Goal: Communication & Community: Share content

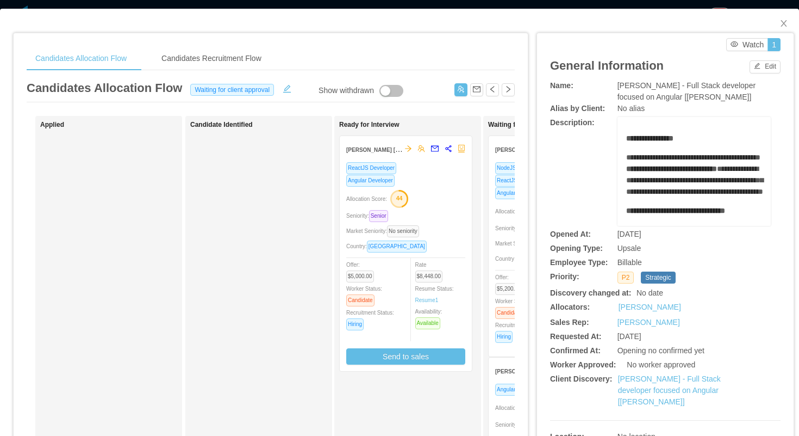
click at [437, 191] on div "Allocation Score: 44" at bounding box center [405, 197] width 119 height 17
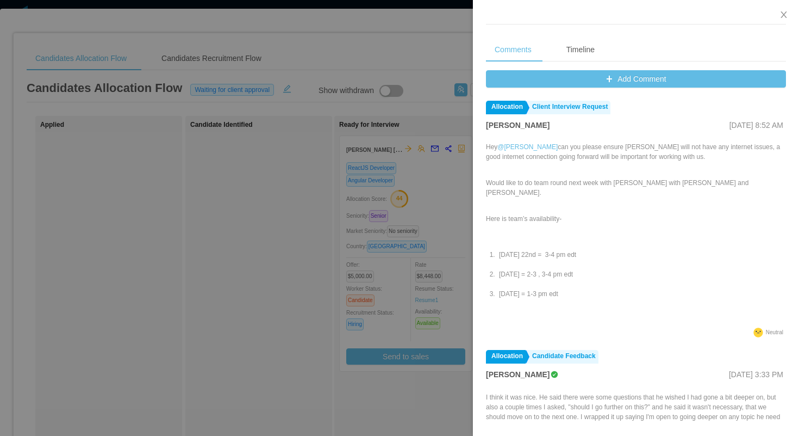
click at [414, 189] on div at bounding box center [399, 218] width 799 height 436
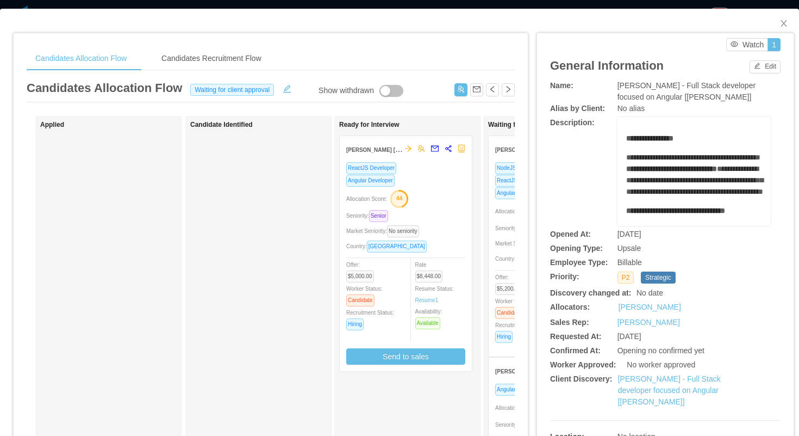
click at [408, 190] on icon "44" at bounding box center [399, 199] width 18 height 18
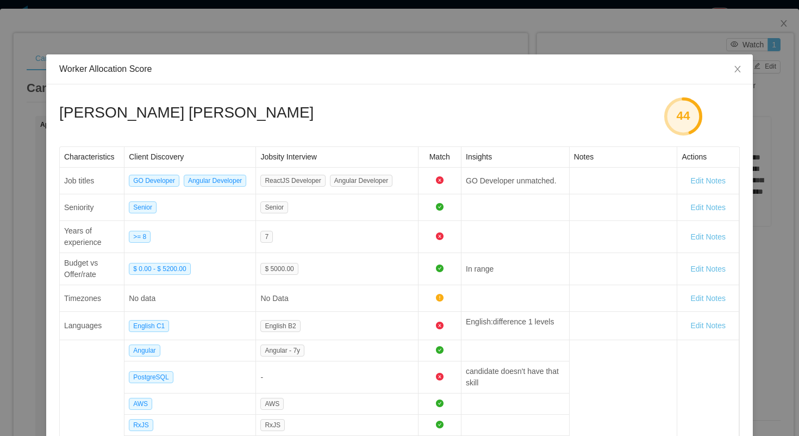
click at [402, 46] on div "Worker Allocation Score Lucas Fraga Trentin 44 Characteristics Client Discovery…" at bounding box center [399, 218] width 799 height 436
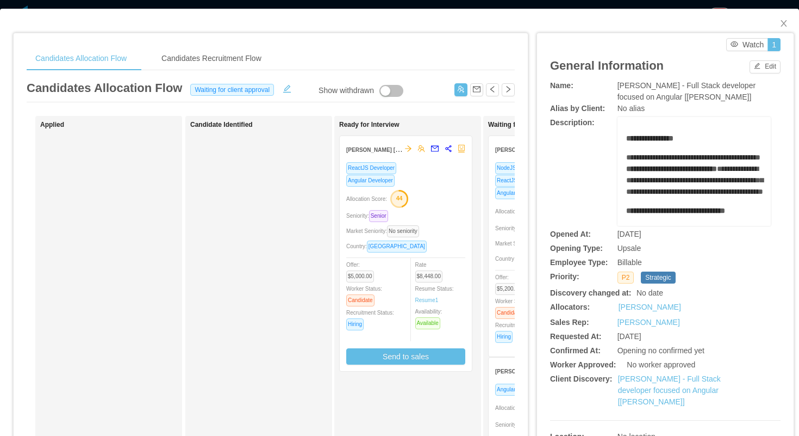
click at [435, 170] on div "ReactJS Developer" at bounding box center [405, 168] width 119 height 13
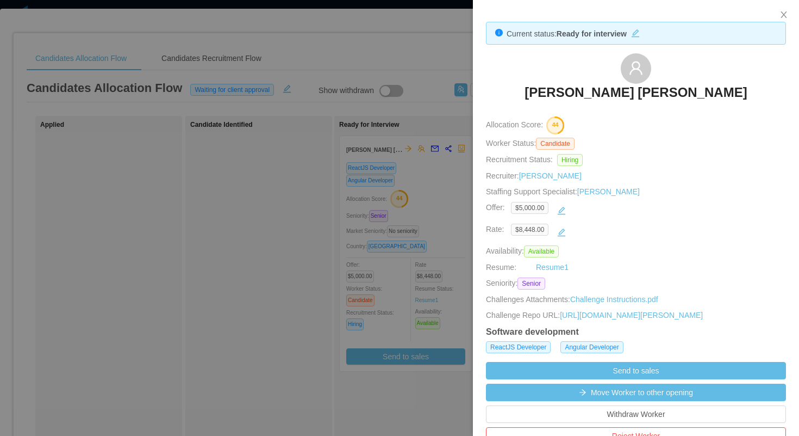
click at [604, 95] on h3 "Lucas Fraga Trentin" at bounding box center [636, 92] width 222 height 17
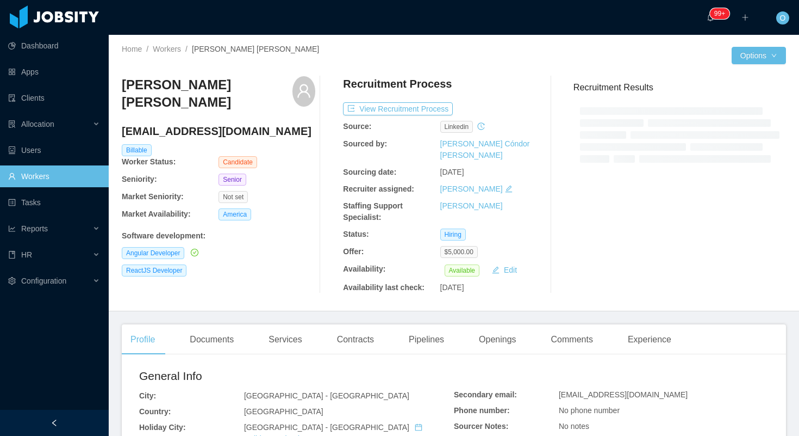
click at [201, 123] on h4 "lucasfragatrentin@gmail.com" at bounding box center [219, 130] width 194 height 15
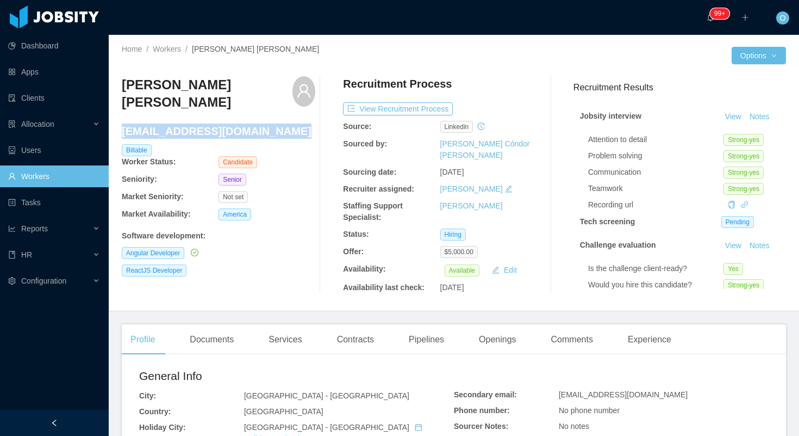
copy h4 "lucasfragatrentin@gmail.com"
click at [501, 327] on div "Openings" at bounding box center [497, 339] width 55 height 30
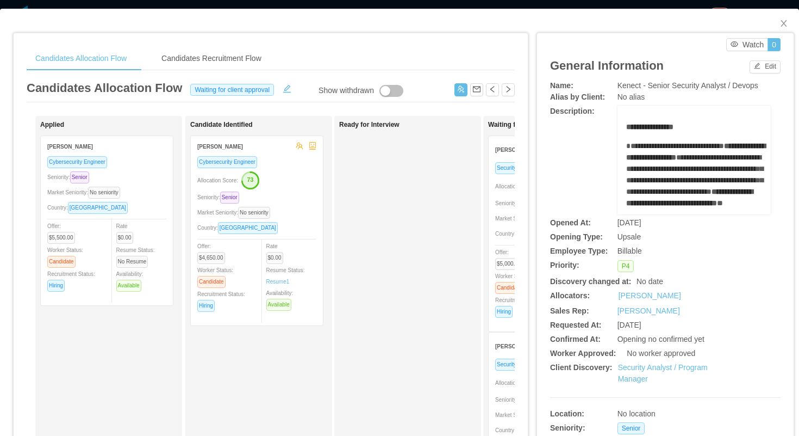
scroll to position [0, 208]
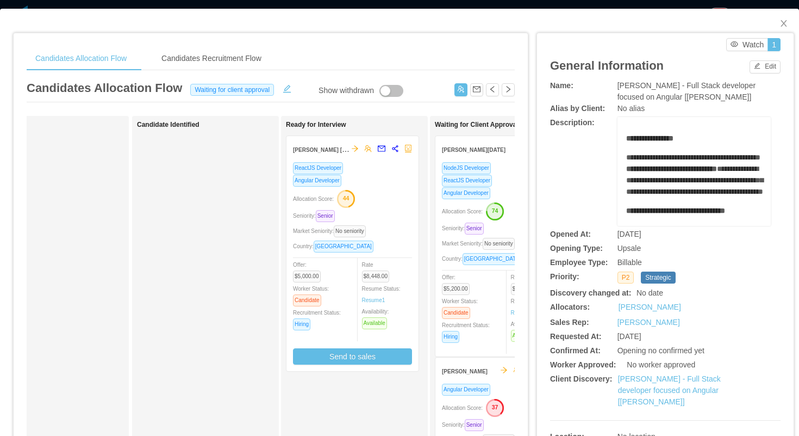
scroll to position [0, 61]
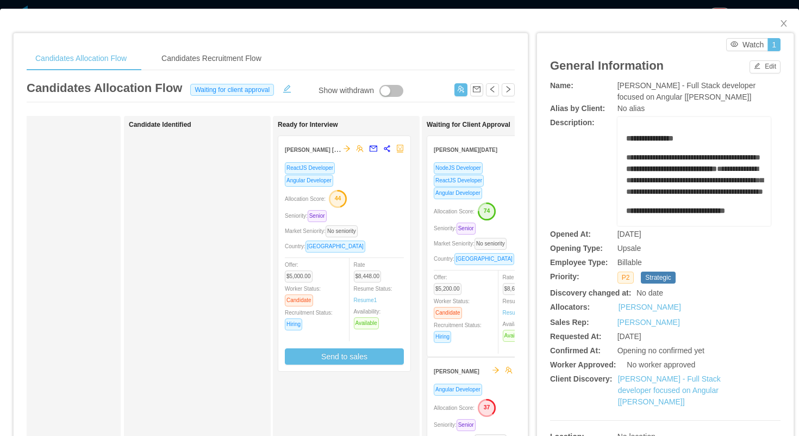
click at [365, 187] on div "ReactJS Developer Angular Developer Allocation Score: 44 Seniority: Senior Mark…" at bounding box center [344, 263] width 119 height 203
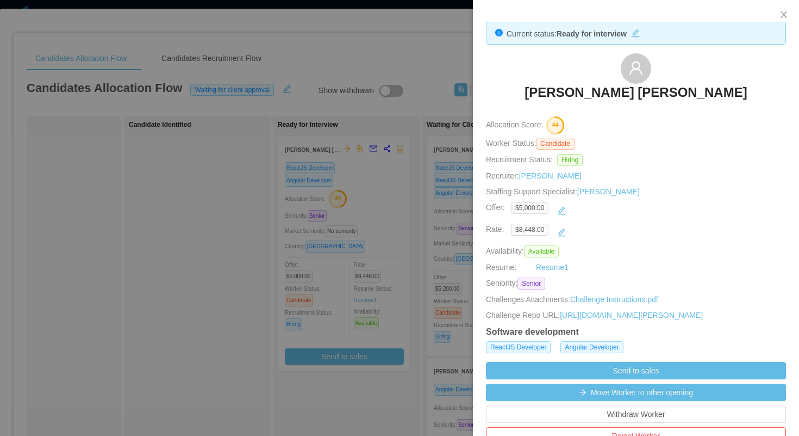
scroll to position [403, 0]
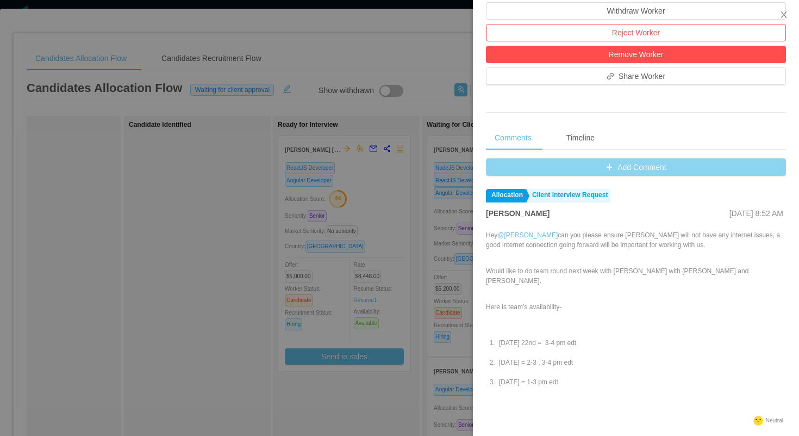
click at [505, 176] on button "Add Comment" at bounding box center [636, 166] width 300 height 17
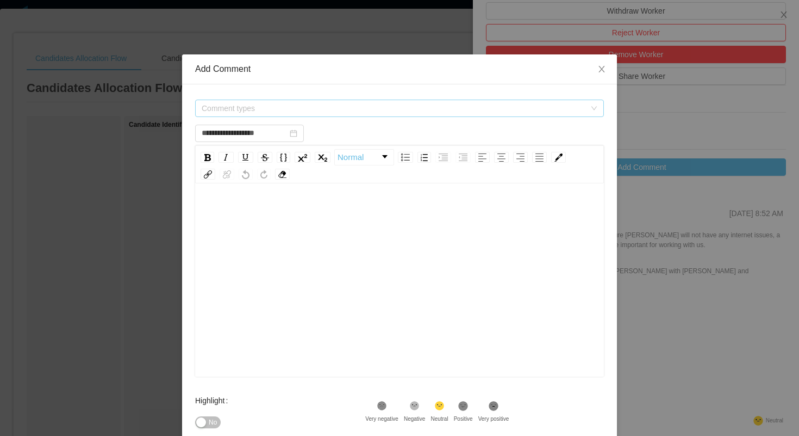
click at [399, 116] on span "Comment types" at bounding box center [396, 108] width 389 height 16
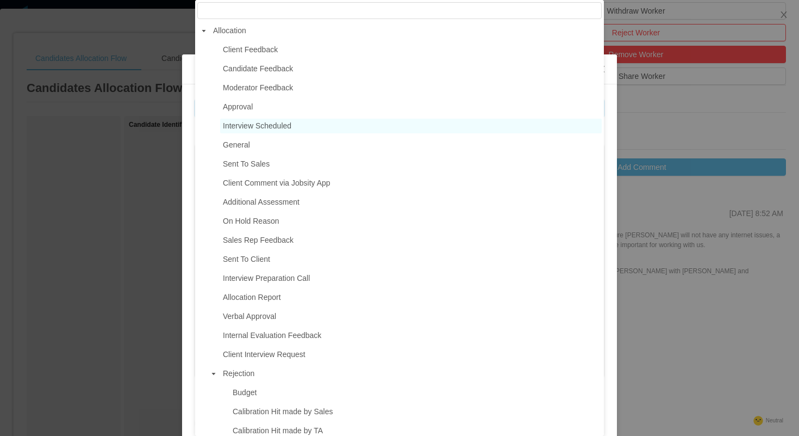
click at [292, 128] on span "Interview Scheduled" at bounding box center [257, 125] width 69 height 9
type input "**********"
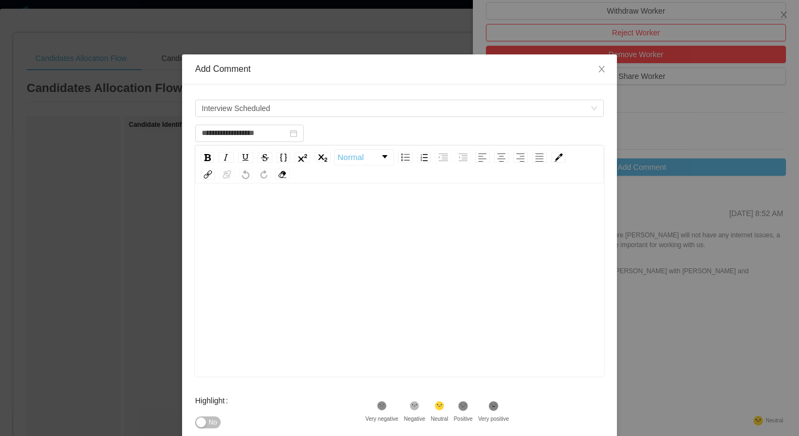
click at [286, 207] on div "rdw-editor" at bounding box center [400, 213] width 392 height 22
click at [312, 399] on div "Highlight No" at bounding box center [280, 411] width 170 height 44
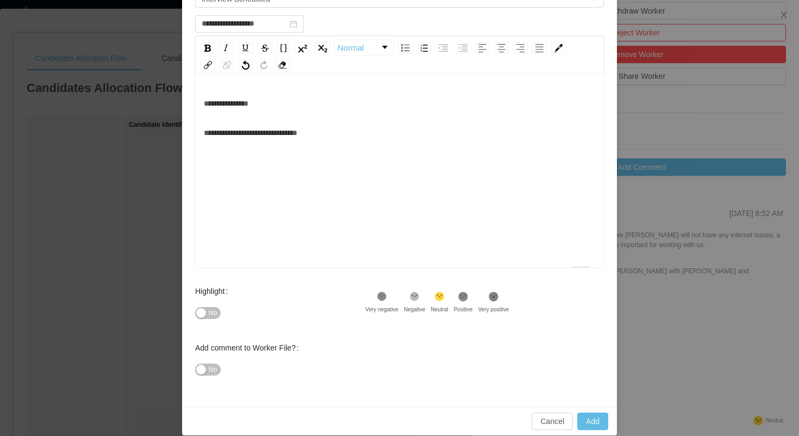
scroll to position [122, 0]
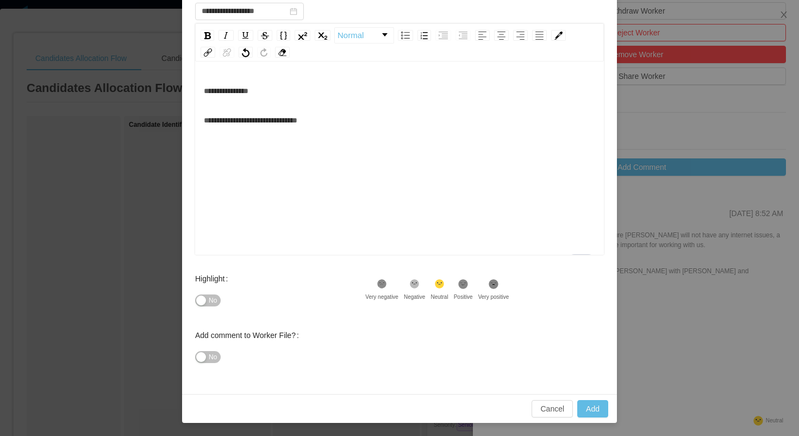
click at [468, 286] on icon at bounding box center [463, 283] width 9 height 9
click at [580, 402] on button "Add" at bounding box center [593, 408] width 31 height 17
type input "**********"
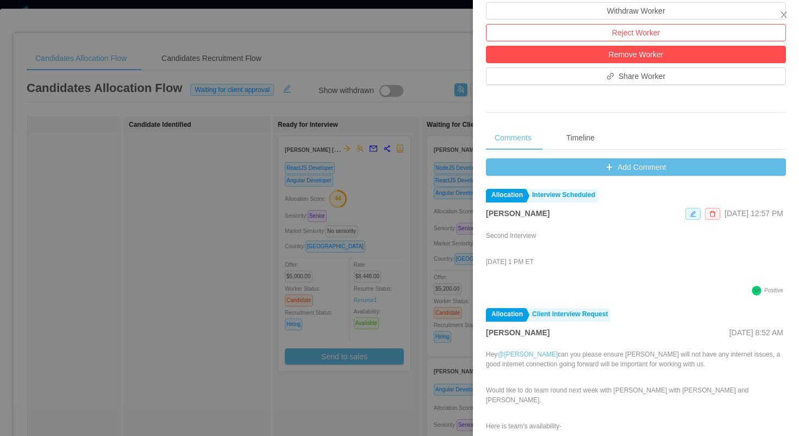
click at [395, 37] on div at bounding box center [399, 218] width 799 height 436
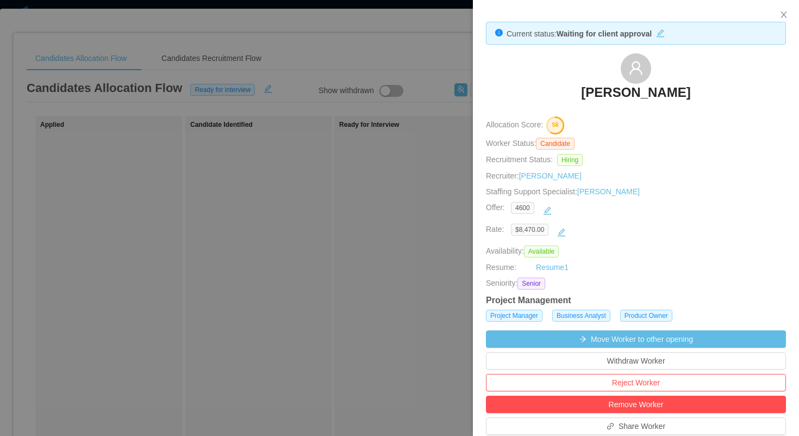
click at [441, 30] on div at bounding box center [399, 218] width 799 height 436
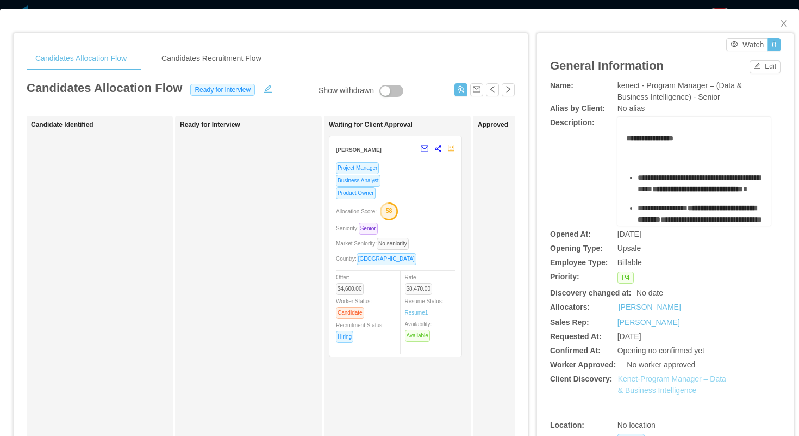
click at [646, 376] on link "Kenet-Program Manager – Data & Business Intelligence" at bounding box center [672, 384] width 108 height 20
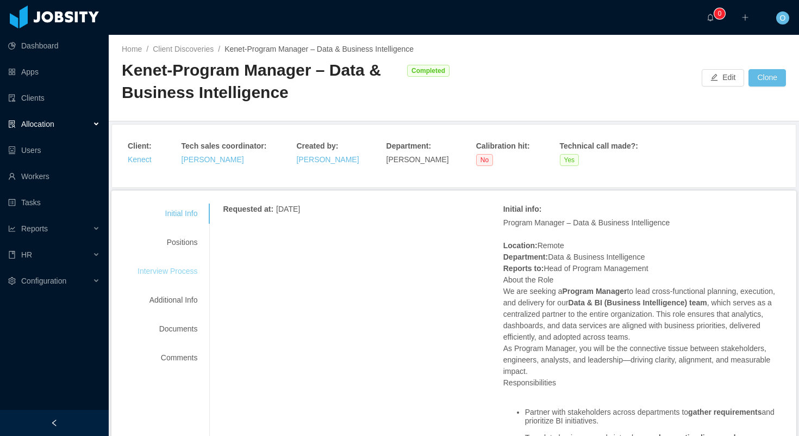
click at [177, 273] on div "Interview Process" at bounding box center [168, 271] width 86 height 20
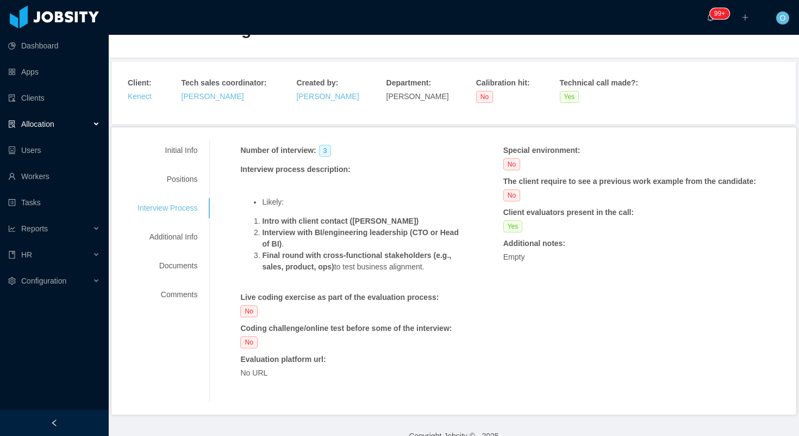
scroll to position [64, 0]
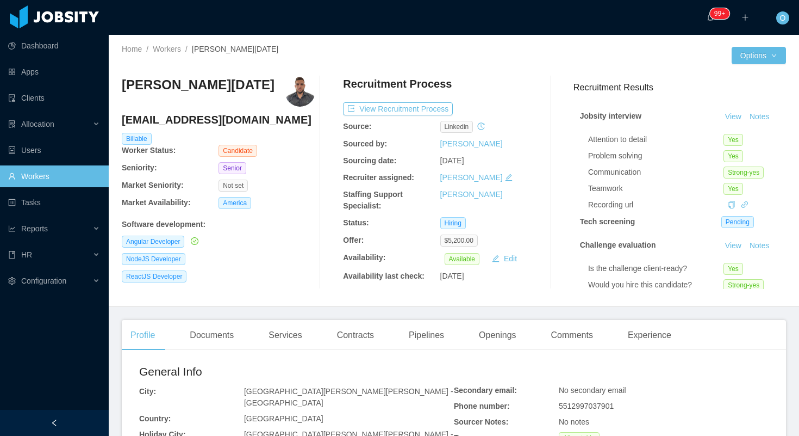
click at [241, 122] on h4 "leonardo_natal93@hotmail.com" at bounding box center [219, 119] width 194 height 15
copy h4 "leonardo_natal93@hotmail.com"
click at [294, 33] on div "··· 99+ ··· ··· O ···" at bounding box center [400, 17] width 802 height 35
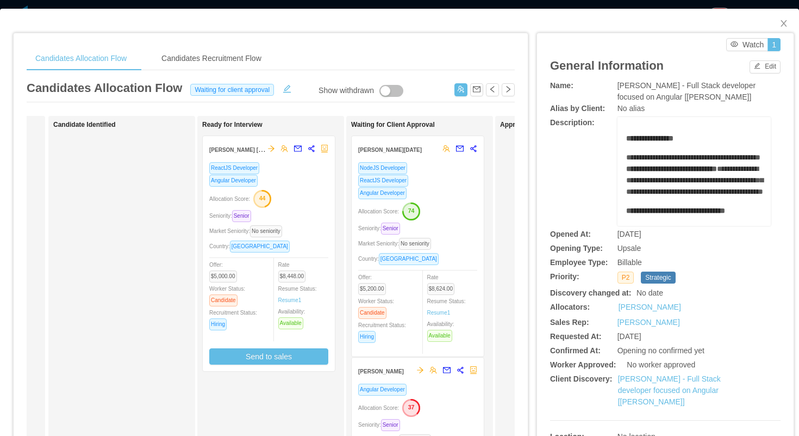
scroll to position [0, 152]
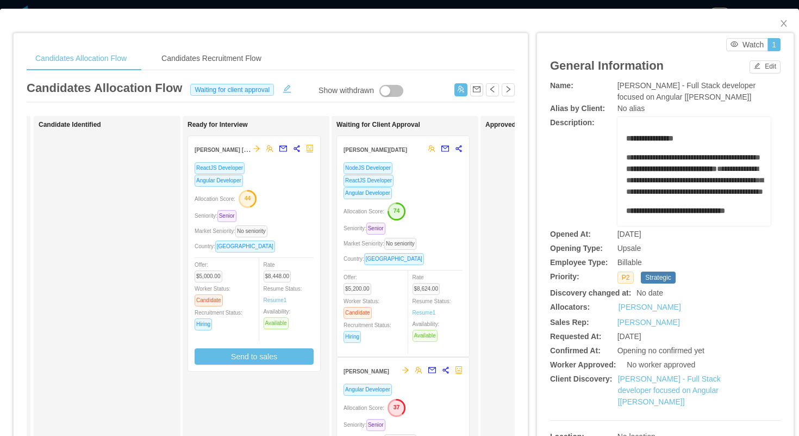
click at [435, 189] on div "Angular Developer" at bounding box center [403, 193] width 119 height 13
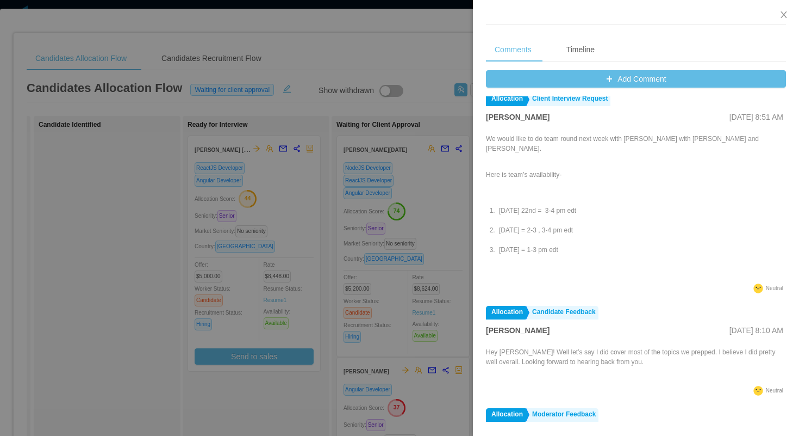
scroll to position [0, 0]
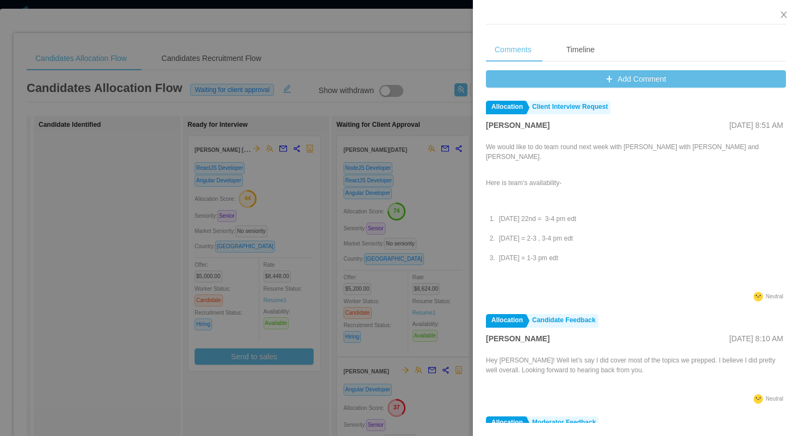
click at [447, 57] on div at bounding box center [399, 218] width 799 height 436
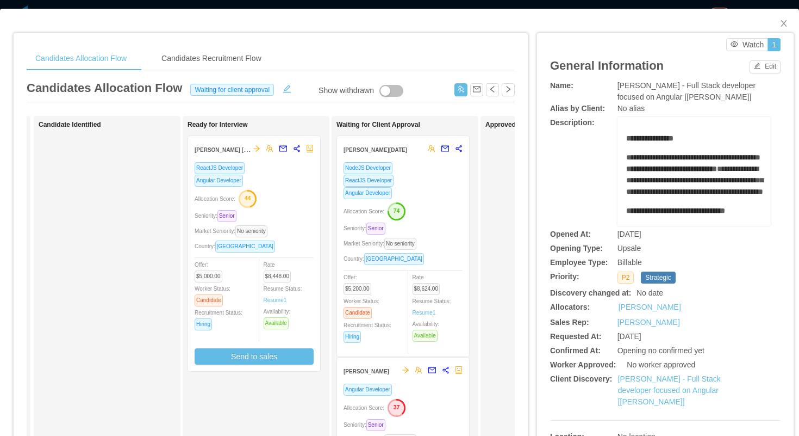
click at [444, 179] on div "ReactJS Developer" at bounding box center [403, 180] width 119 height 13
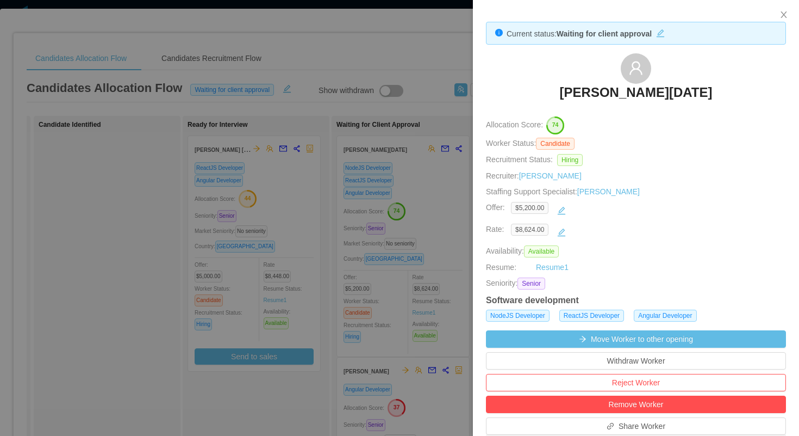
scroll to position [285, 0]
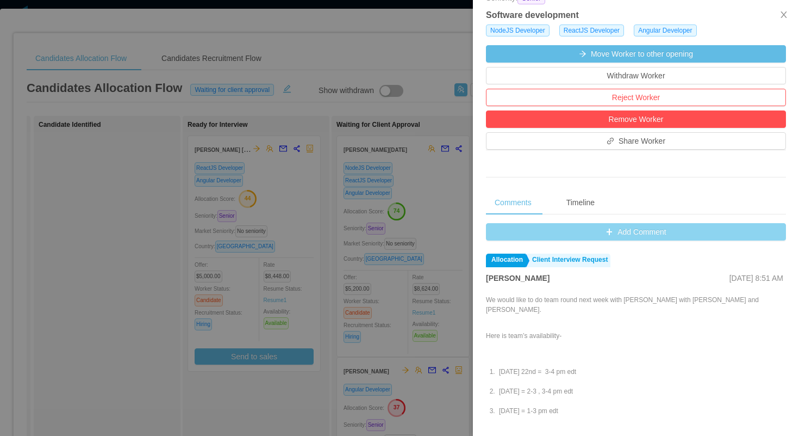
click at [492, 225] on button "Add Comment" at bounding box center [636, 231] width 300 height 17
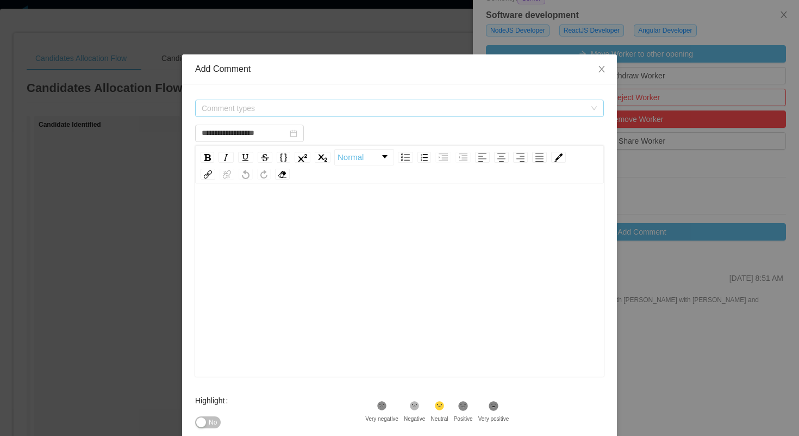
click at [395, 100] on span "Comment types" at bounding box center [396, 108] width 389 height 16
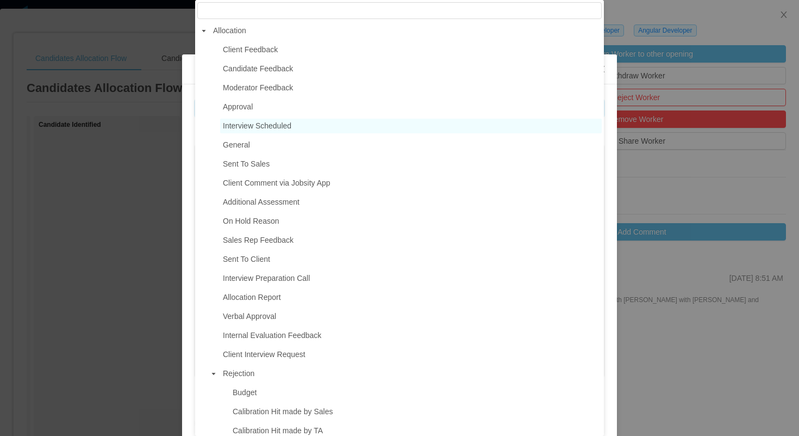
type input "**********"
click at [294, 125] on span "Interview Scheduled" at bounding box center [411, 126] width 382 height 15
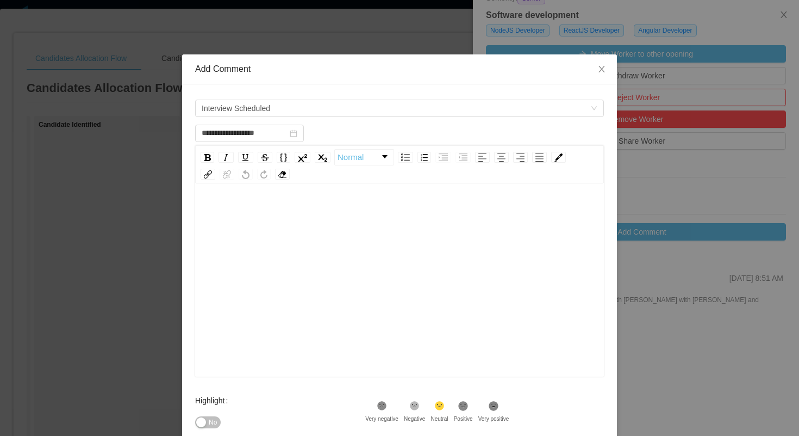
click at [290, 216] on div "rdw-editor" at bounding box center [400, 213] width 392 height 22
click at [467, 404] on icon at bounding box center [463, 405] width 9 height 9
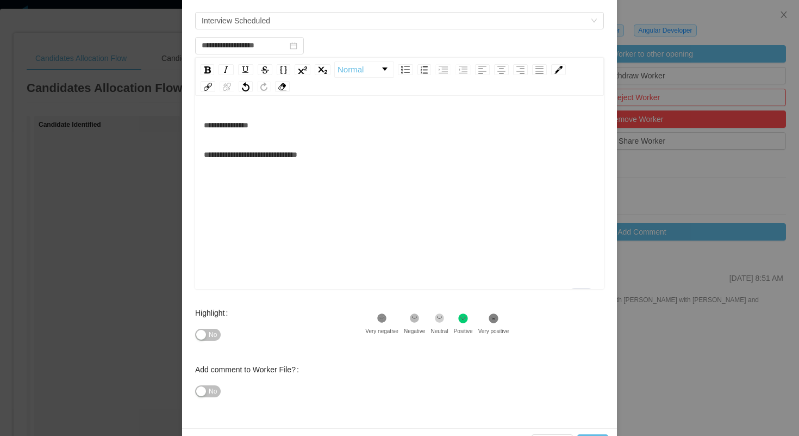
scroll to position [122, 0]
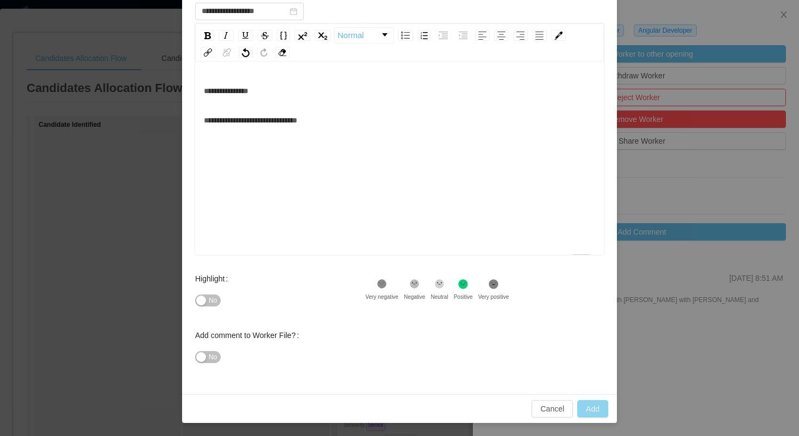
click at [589, 409] on button "Add" at bounding box center [593, 408] width 31 height 17
type input "**********"
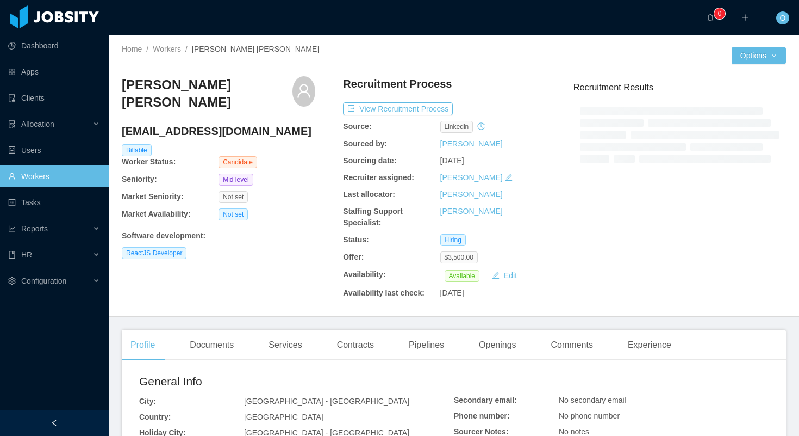
click at [224, 123] on h4 "franciscoantoniodurangonzalez@gmail.com" at bounding box center [219, 130] width 194 height 15
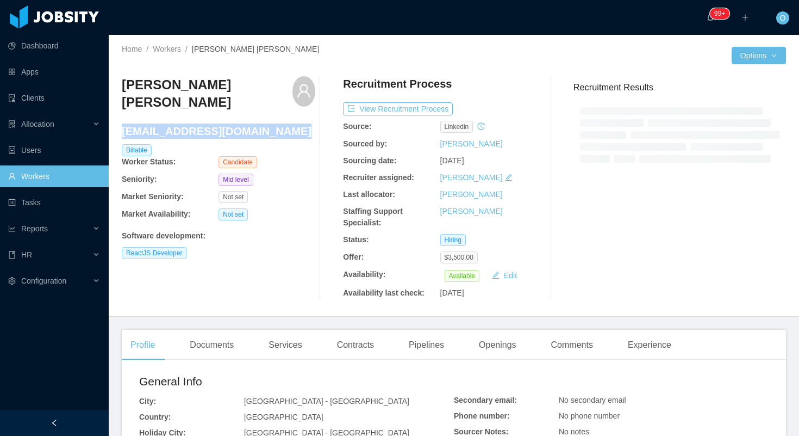
copy h4 "franciscoantoniodurangonzalez@gmail.com"
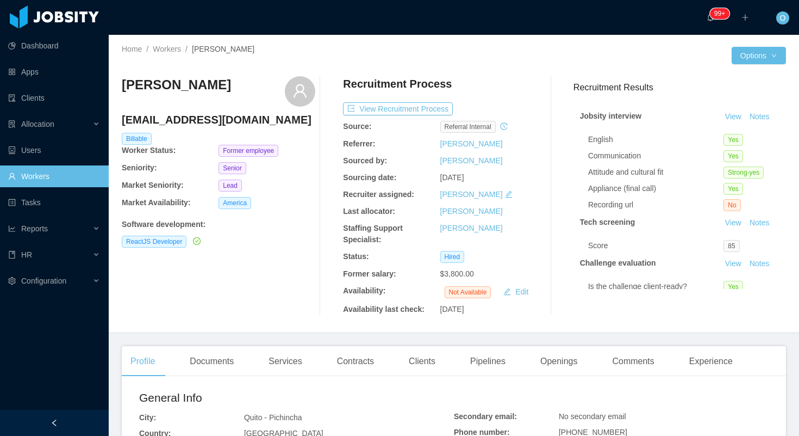
click at [189, 121] on h4 "[EMAIL_ADDRESS][DOMAIN_NAME]" at bounding box center [219, 119] width 194 height 15
copy h4 "[EMAIL_ADDRESS][DOMAIN_NAME]"
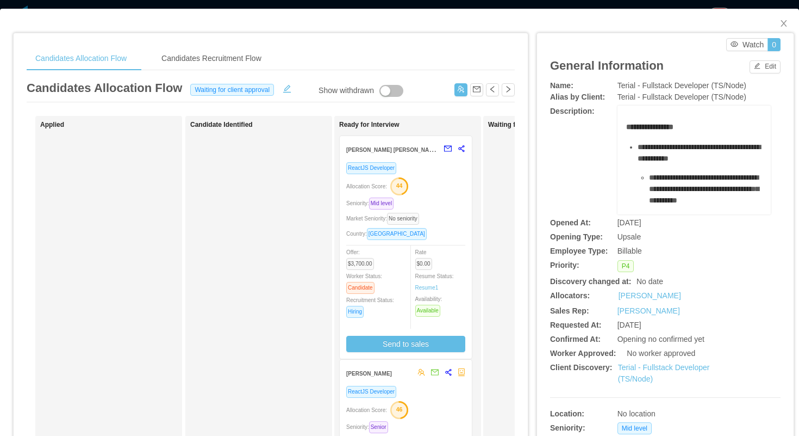
click at [449, 202] on div "Seniority: Mid level" at bounding box center [405, 203] width 119 height 13
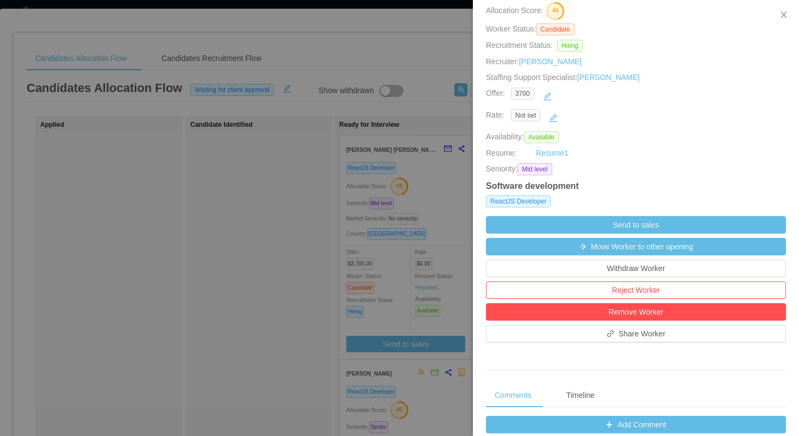
scroll to position [222, 0]
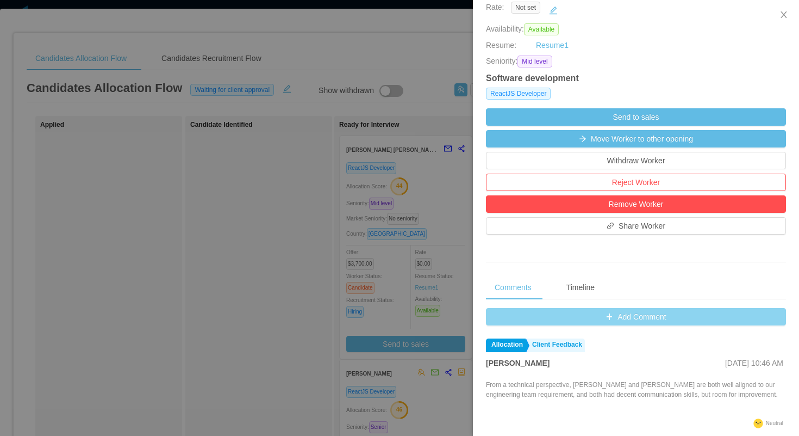
click at [503, 319] on button "Add Comment" at bounding box center [636, 316] width 300 height 17
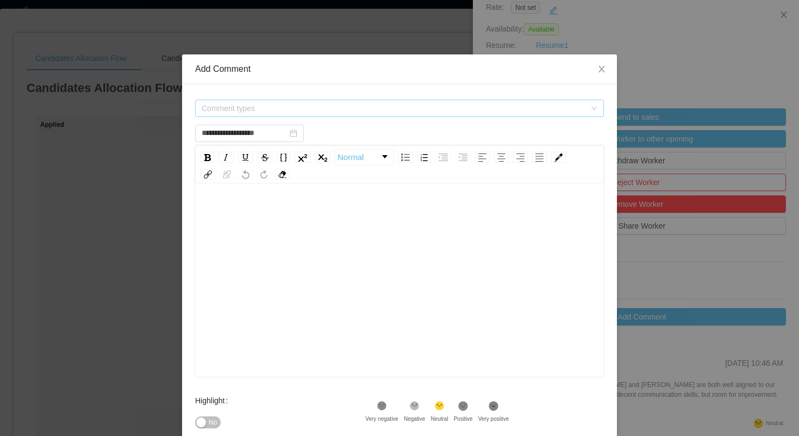
click at [393, 107] on span "Comment types" at bounding box center [394, 108] width 384 height 11
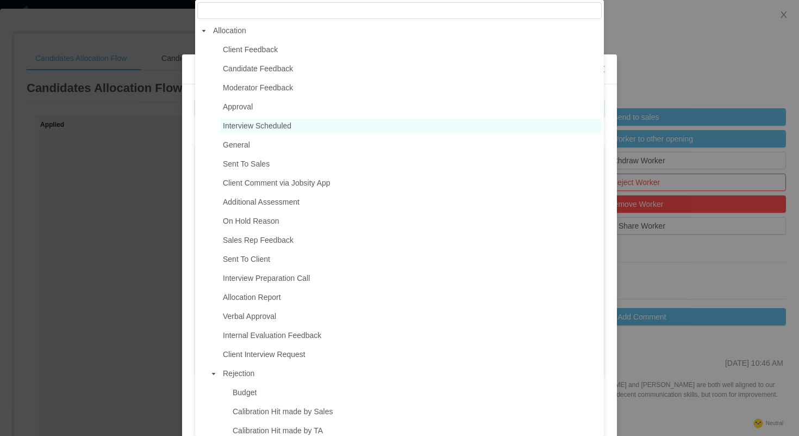
click at [290, 125] on span "Interview Scheduled" at bounding box center [257, 125] width 69 height 9
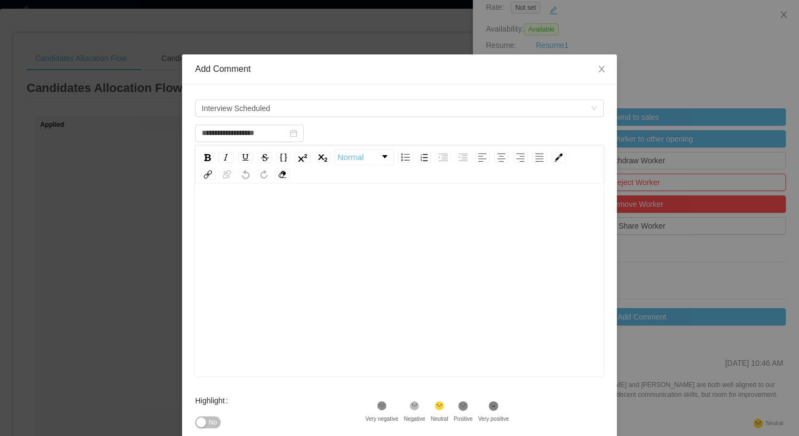
click at [289, 230] on div "rdw-editor" at bounding box center [400, 297] width 392 height 190
type input "**********"
click at [563, 407] on div "Highlight No .st0{fill:#8a8a8a}.st2{fill:#262626} Very negative .st1{fill:#2626…" at bounding box center [399, 417] width 409 height 57
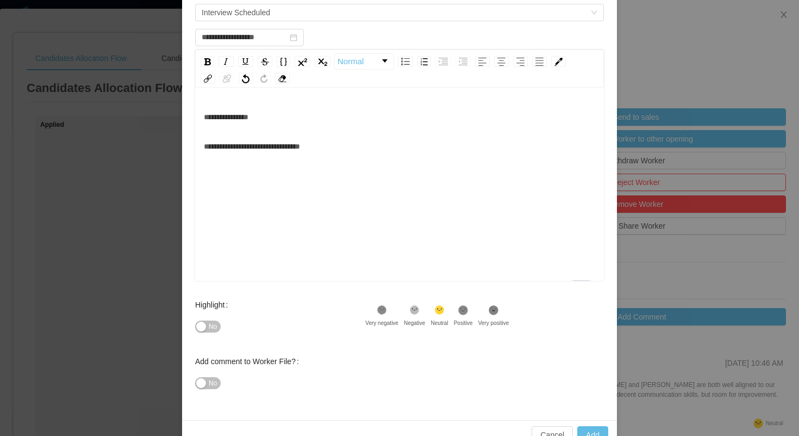
scroll to position [122, 0]
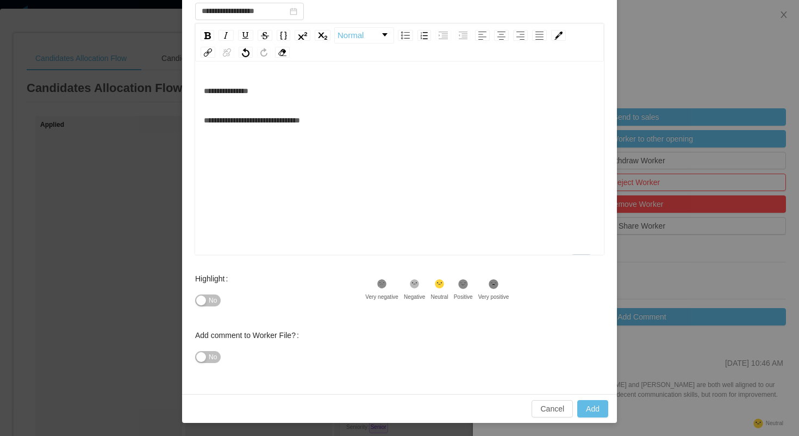
click at [467, 283] on icon at bounding box center [463, 283] width 9 height 9
click at [585, 409] on button "Add" at bounding box center [593, 408] width 31 height 17
type input "**********"
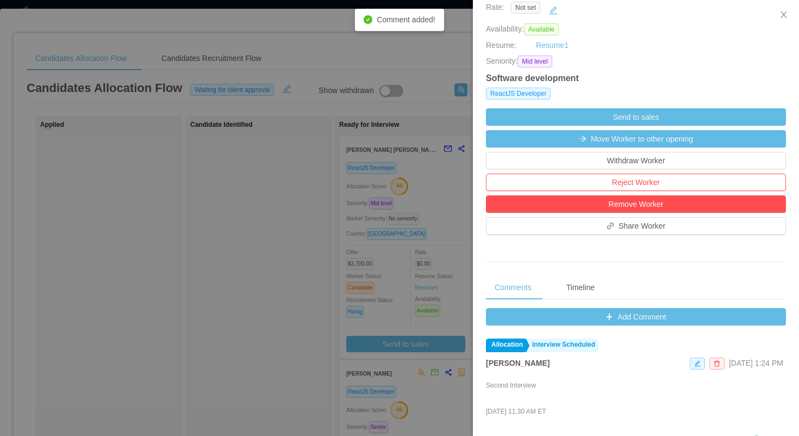
click at [176, 219] on div at bounding box center [399, 218] width 799 height 436
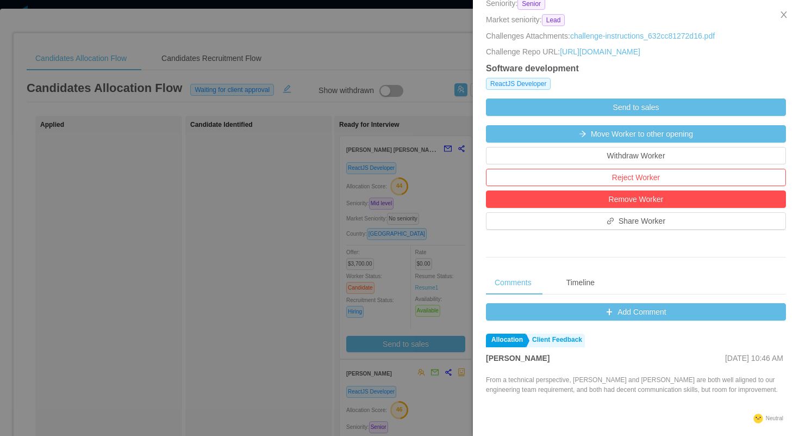
scroll to position [315, 0]
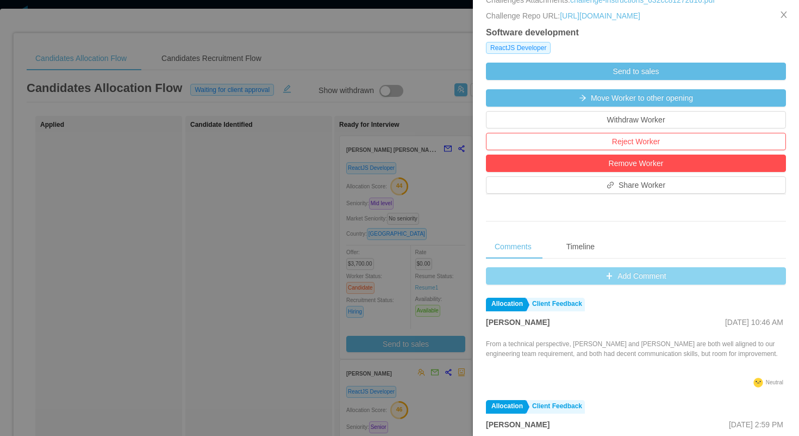
click at [497, 284] on button "Add Comment" at bounding box center [636, 275] width 300 height 17
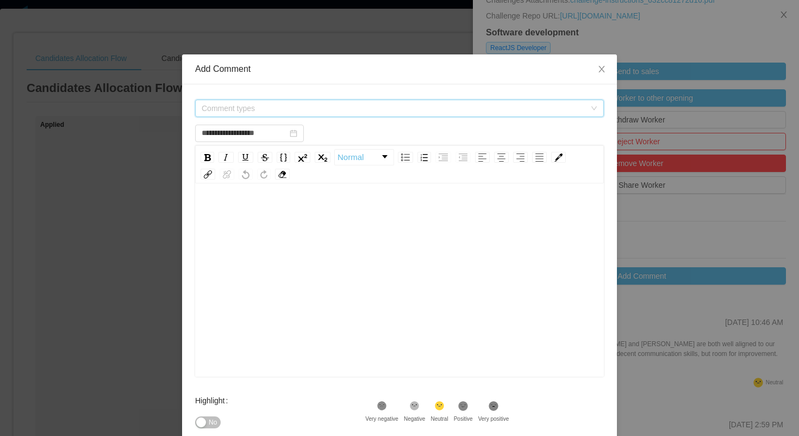
click at [394, 115] on span "Comment types" at bounding box center [396, 108] width 389 height 16
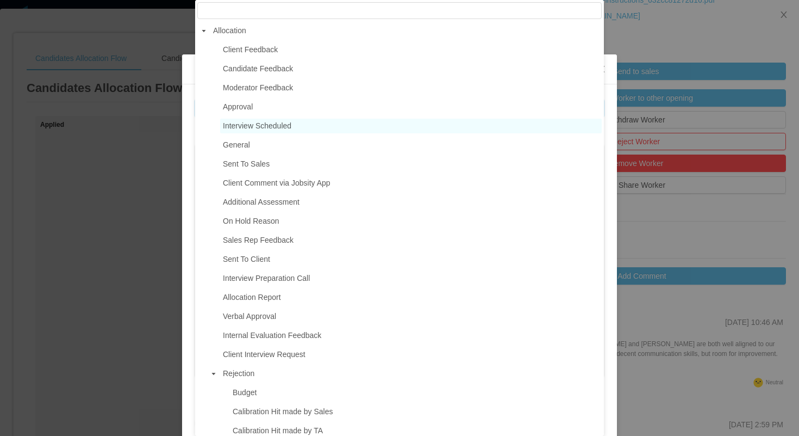
click at [296, 126] on span "Interview Scheduled" at bounding box center [411, 126] width 382 height 15
type input "**********"
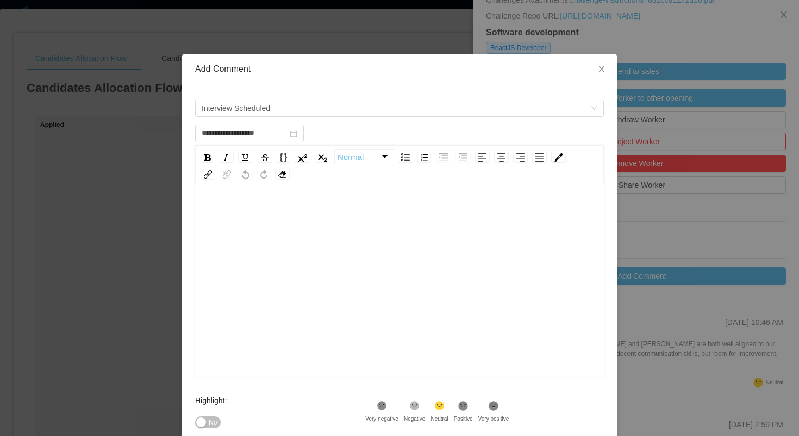
click at [300, 255] on div "rdw-editor" at bounding box center [400, 297] width 392 height 190
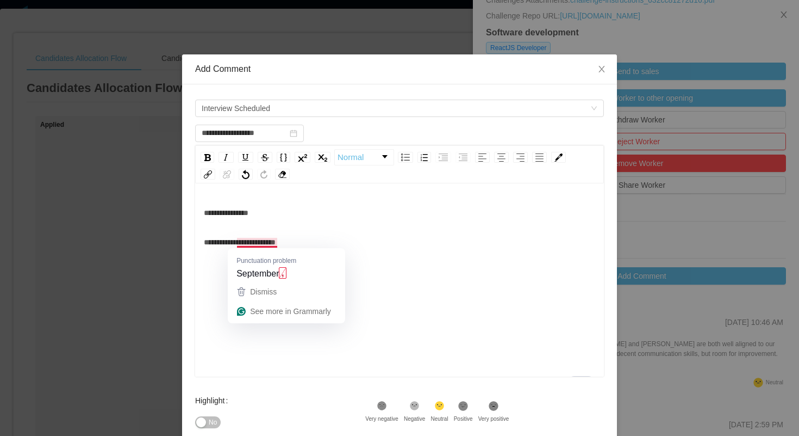
click at [276, 244] on span "**********" at bounding box center [240, 242] width 72 height 8
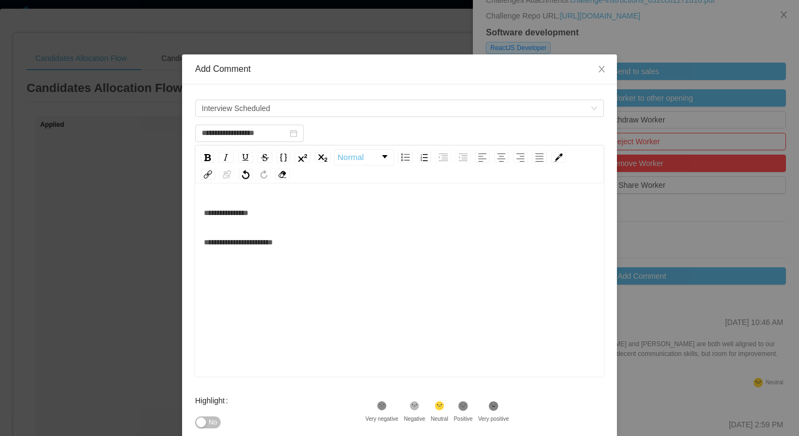
click at [306, 245] on div "**********" at bounding box center [400, 242] width 392 height 22
click at [585, 401] on div "Highlight No .st0{fill:#8a8a8a}.st2{fill:#262626} Very negative .st1{fill:#2626…" at bounding box center [399, 417] width 409 height 57
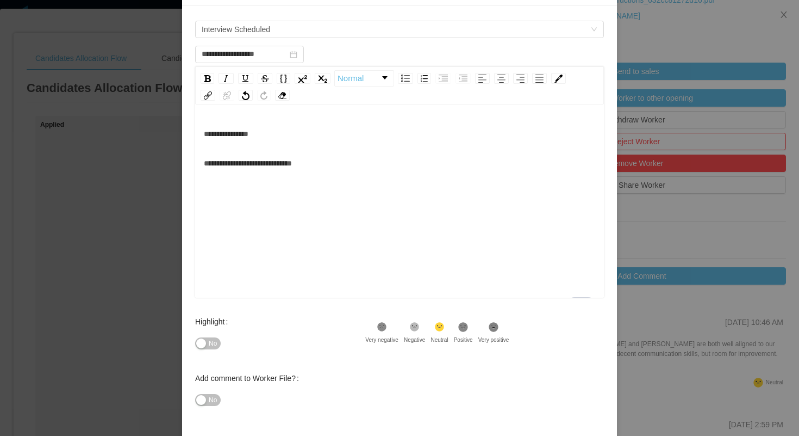
scroll to position [122, 0]
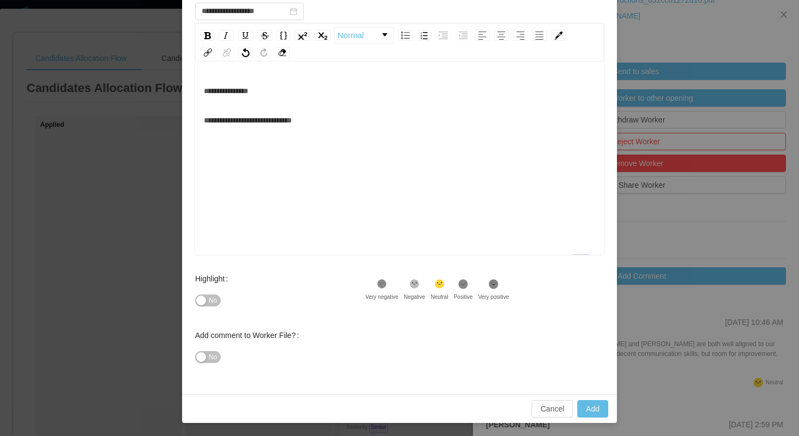
click at [468, 285] on icon at bounding box center [463, 283] width 9 height 9
click at [598, 406] on button "Add" at bounding box center [593, 408] width 31 height 17
type input "**********"
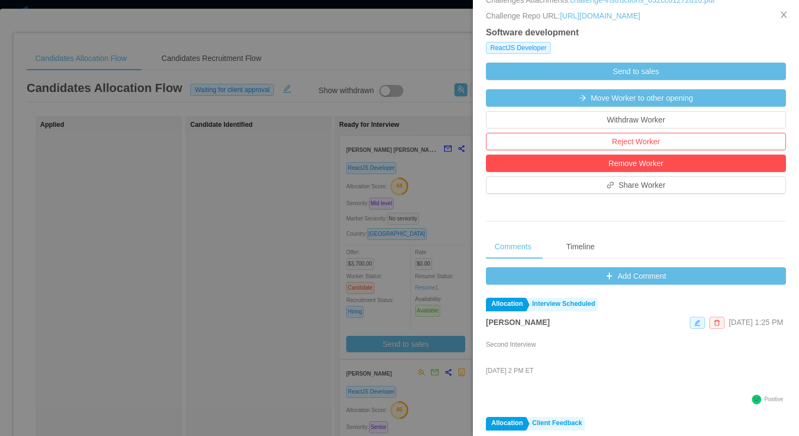
click at [215, 191] on div at bounding box center [399, 218] width 799 height 436
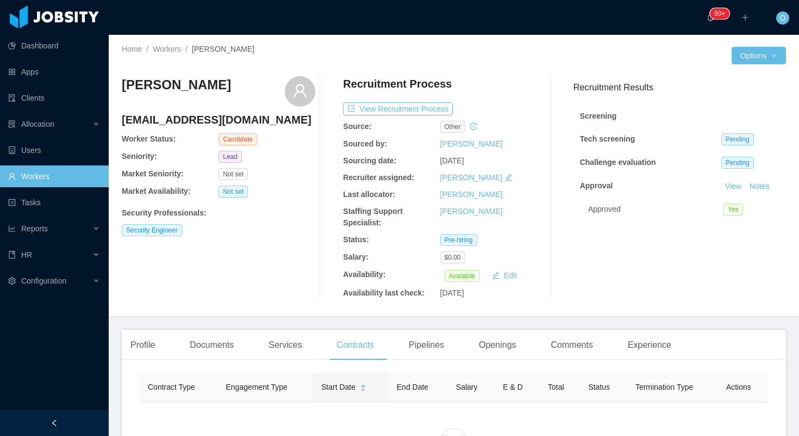
click at [199, 117] on h4 "[EMAIL_ADDRESS][DOMAIN_NAME]" at bounding box center [219, 119] width 194 height 15
click at [199, 117] on h4 "adrianpedrazzoli@gmail.com" at bounding box center [219, 119] width 194 height 15
copy h4 "adrianpedrazzoli@gmail.com"
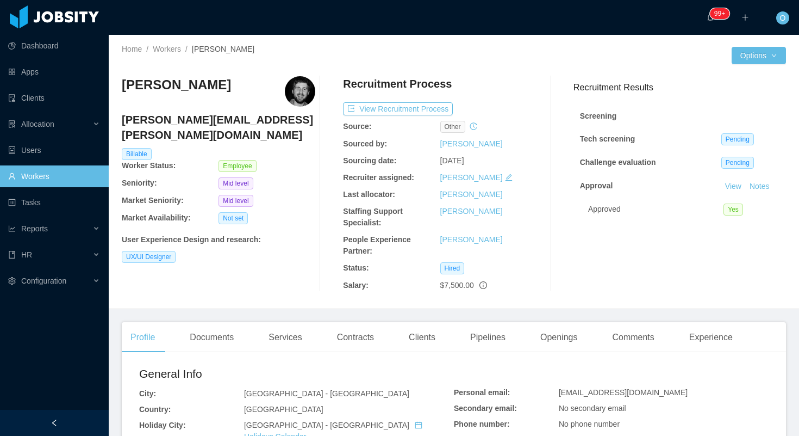
click at [219, 122] on h4 "[PERSON_NAME][EMAIL_ADDRESS][PERSON_NAME][DOMAIN_NAME]" at bounding box center [219, 127] width 194 height 30
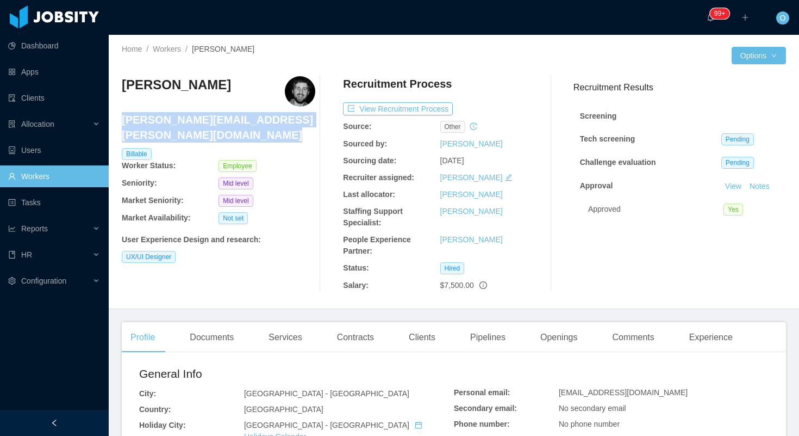
click at [219, 122] on h4 "[PERSON_NAME][EMAIL_ADDRESS][PERSON_NAME][DOMAIN_NAME]" at bounding box center [219, 127] width 194 height 30
copy h4 "[PERSON_NAME][EMAIL_ADDRESS][PERSON_NAME][DOMAIN_NAME]"
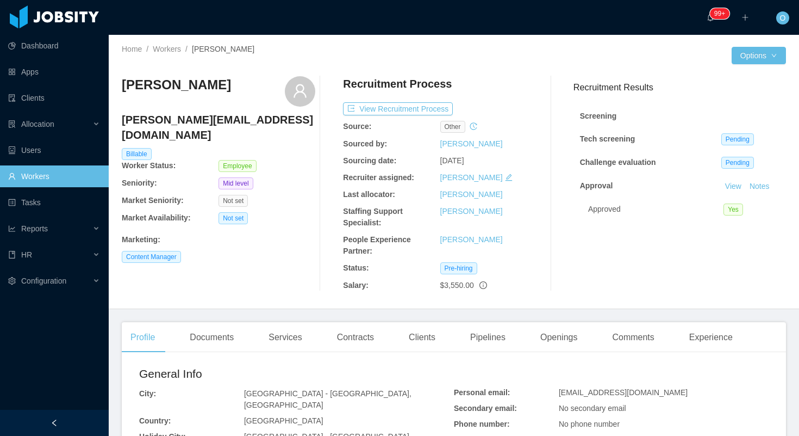
click at [216, 116] on h4 "[PERSON_NAME][EMAIL_ADDRESS][DOMAIN_NAME]" at bounding box center [219, 127] width 194 height 30
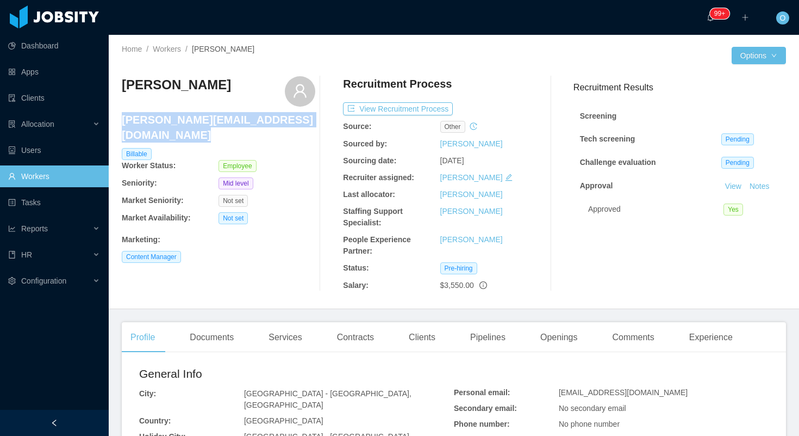
click at [216, 116] on h4 "[PERSON_NAME][EMAIL_ADDRESS][DOMAIN_NAME]" at bounding box center [219, 127] width 194 height 30
copy h4 "[PERSON_NAME][EMAIL_ADDRESS][DOMAIN_NAME]"
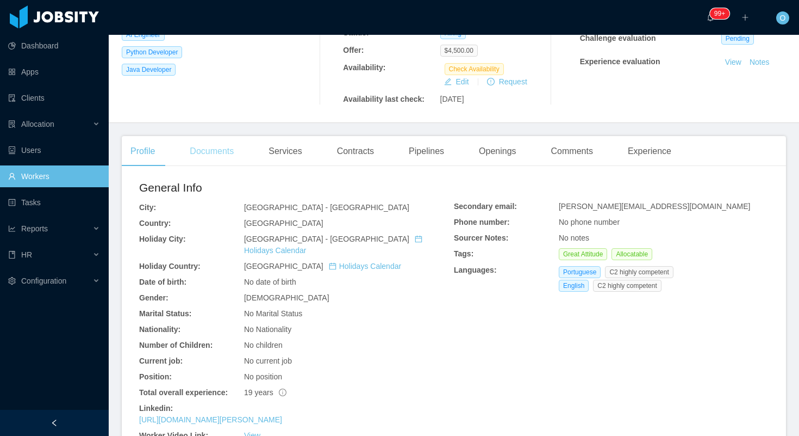
click at [231, 149] on div "Documents" at bounding box center [211, 151] width 61 height 30
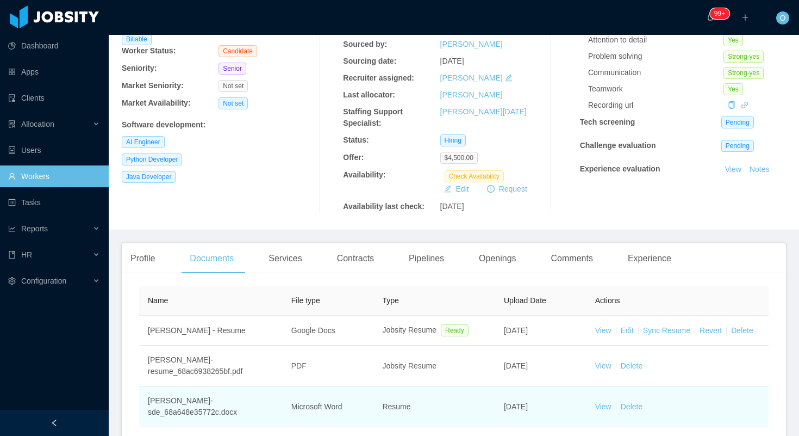
scroll to position [185, 0]
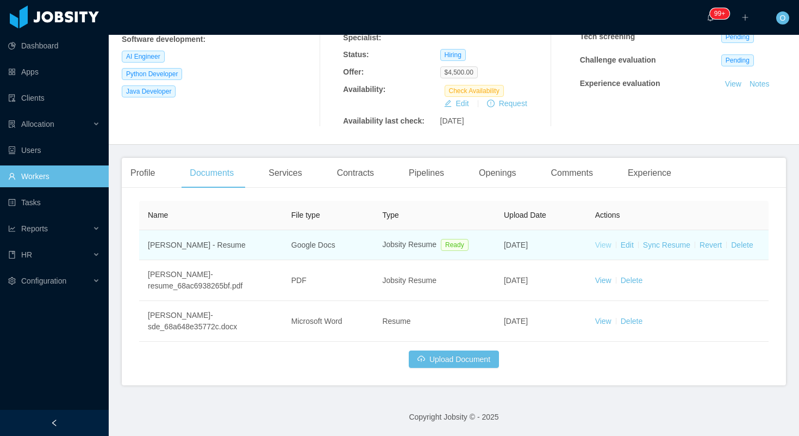
click at [599, 242] on link "View" at bounding box center [604, 244] width 16 height 9
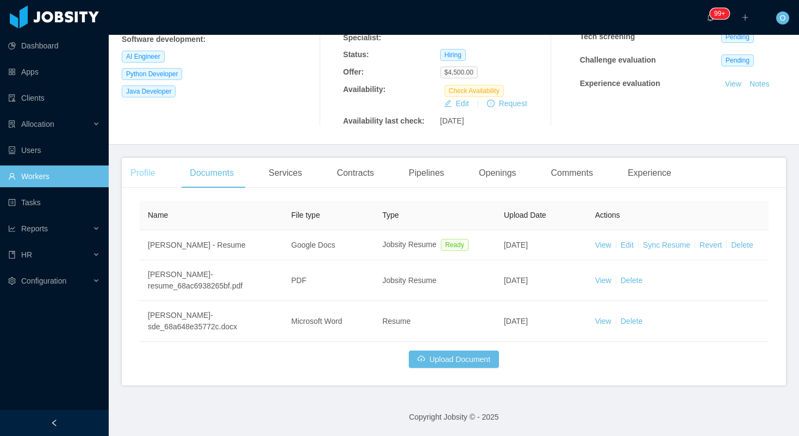
click at [160, 170] on div "Profile" at bounding box center [143, 173] width 42 height 30
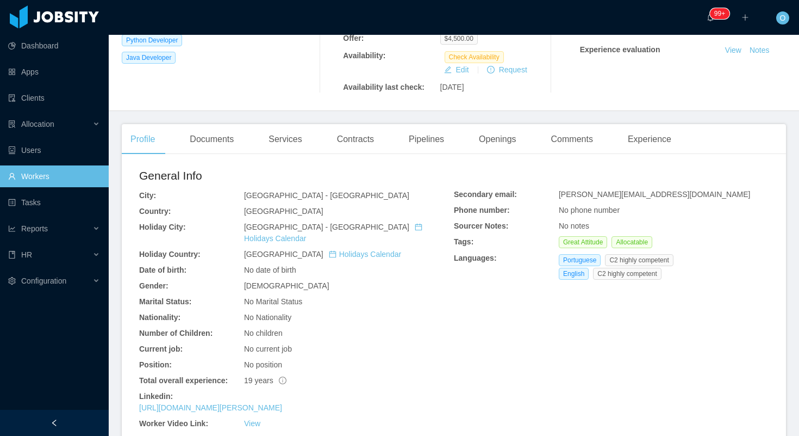
scroll to position [228, 0]
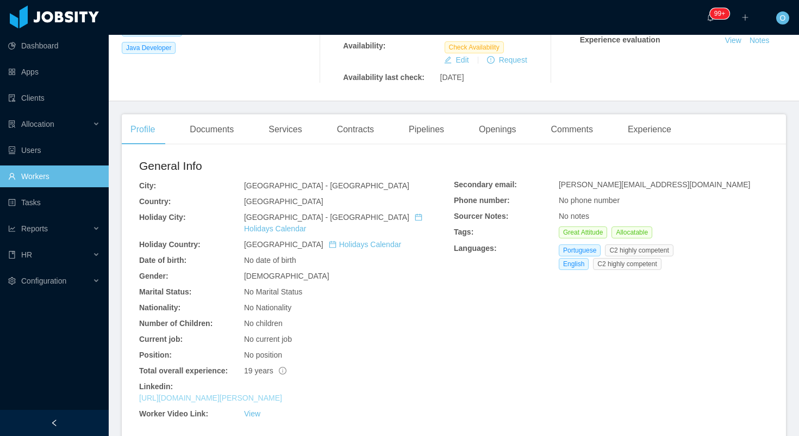
click at [277, 393] on link "[URL][DOMAIN_NAME][PERSON_NAME]" at bounding box center [210, 397] width 143 height 9
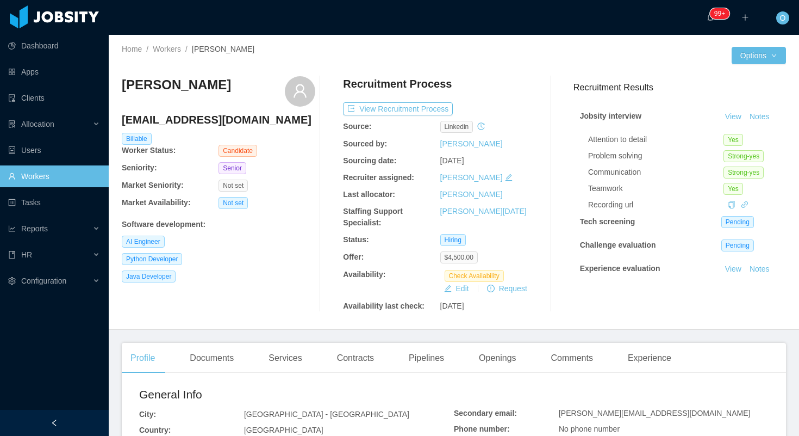
click at [226, 116] on h4 "[EMAIL_ADDRESS][DOMAIN_NAME]" at bounding box center [219, 119] width 194 height 15
copy h4 "[EMAIL_ADDRESS][DOMAIN_NAME]"
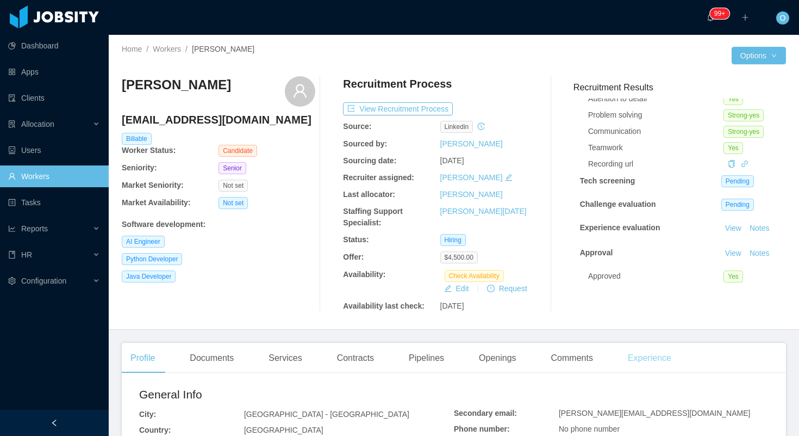
click at [637, 357] on div "Experience" at bounding box center [649, 358] width 61 height 30
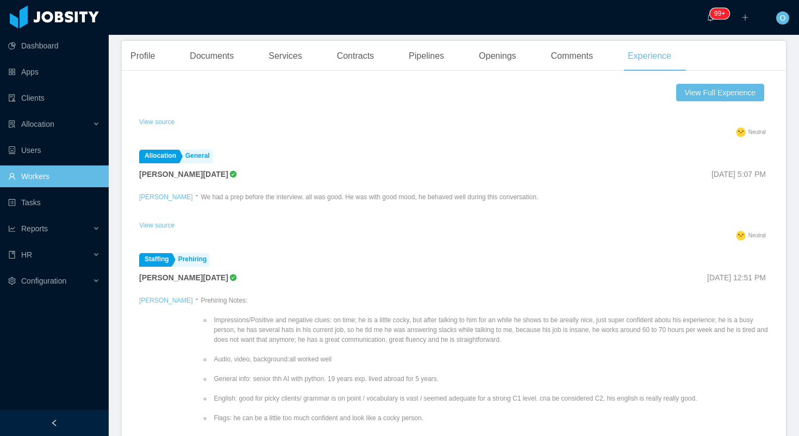
scroll to position [722, 0]
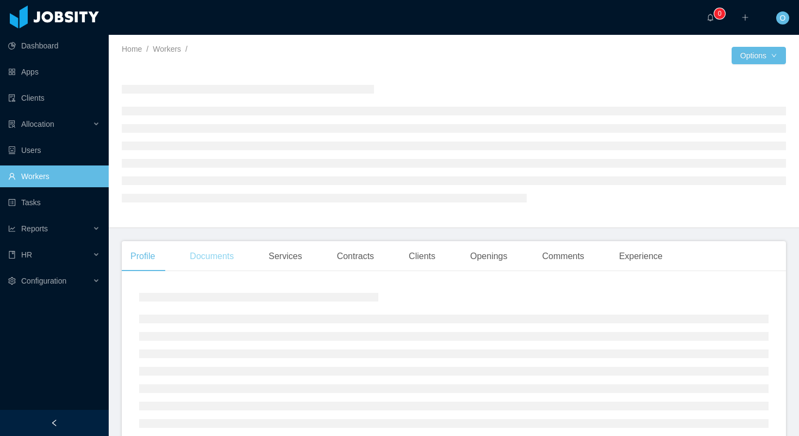
click at [213, 250] on div "Documents" at bounding box center [211, 256] width 61 height 30
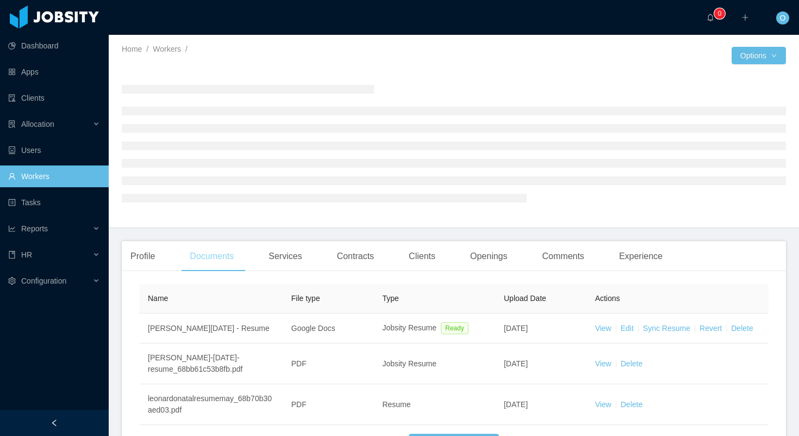
scroll to position [83, 0]
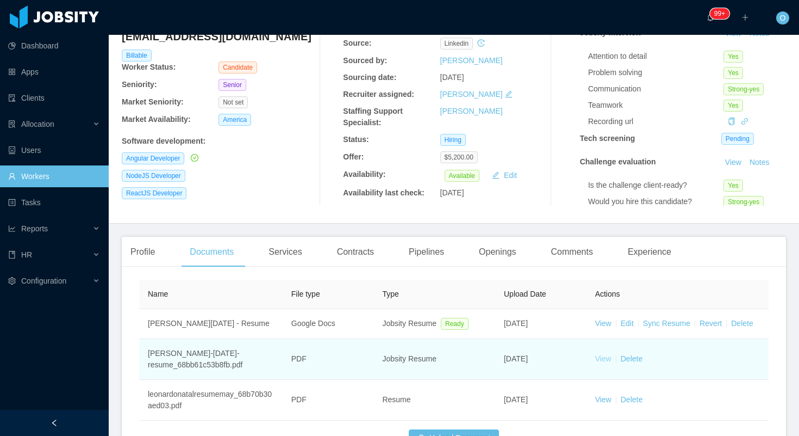
click at [609, 359] on link "View" at bounding box center [604, 358] width 16 height 9
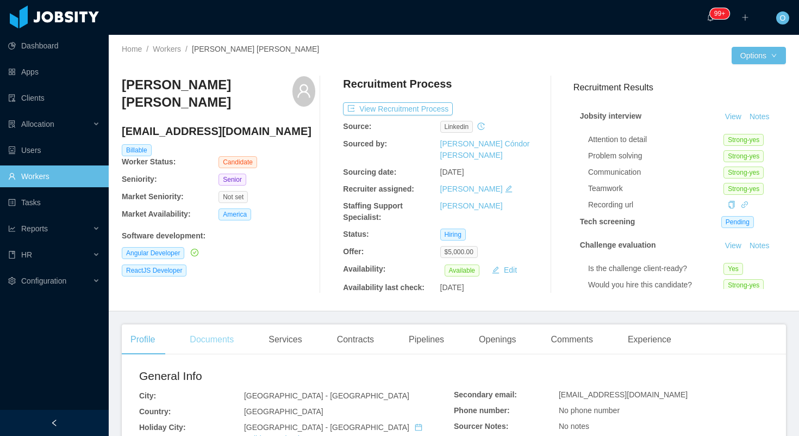
click at [226, 336] on div "Documents" at bounding box center [211, 339] width 61 height 30
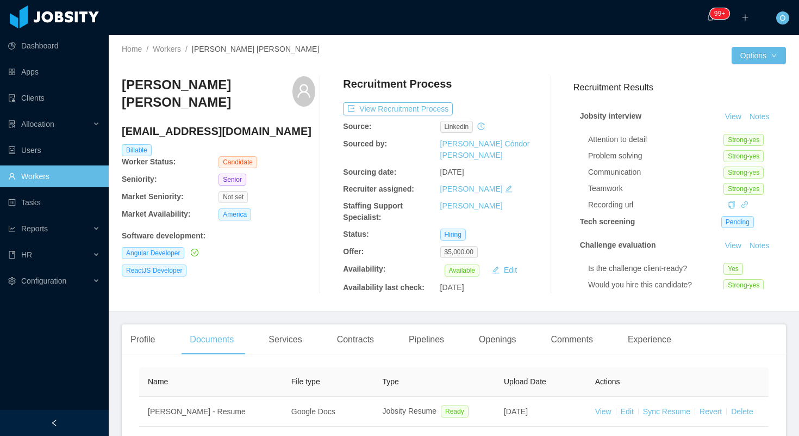
scroll to position [121, 0]
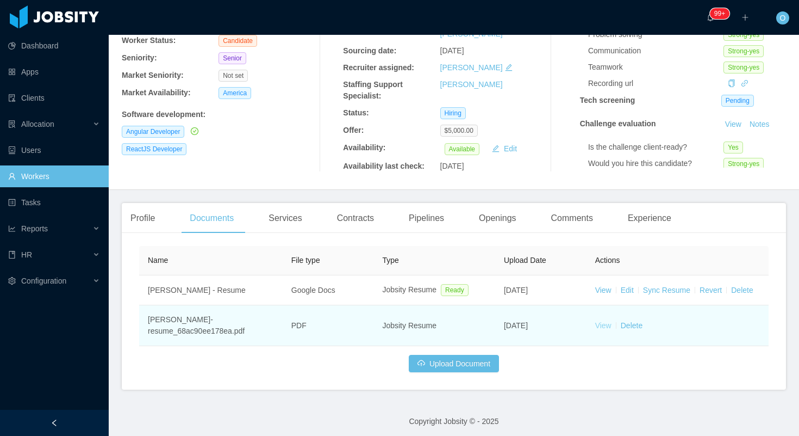
click at [602, 322] on link "View" at bounding box center [604, 325] width 16 height 9
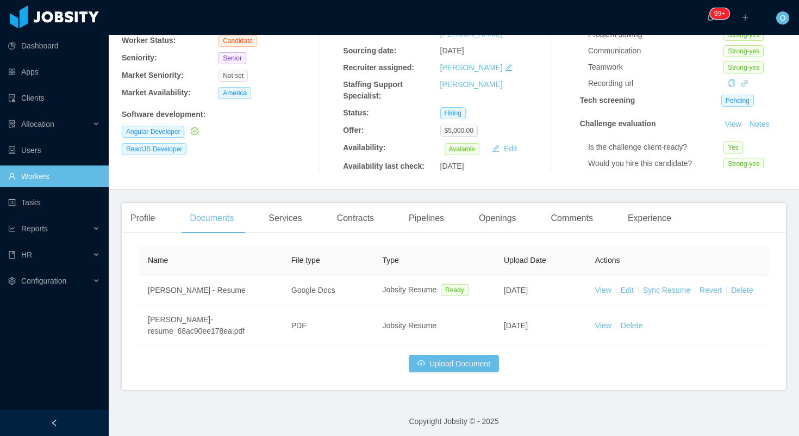
scroll to position [0, 0]
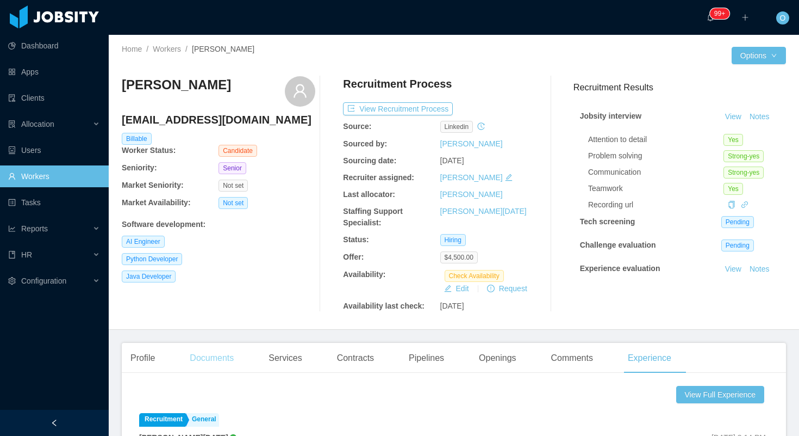
scroll to position [722, 0]
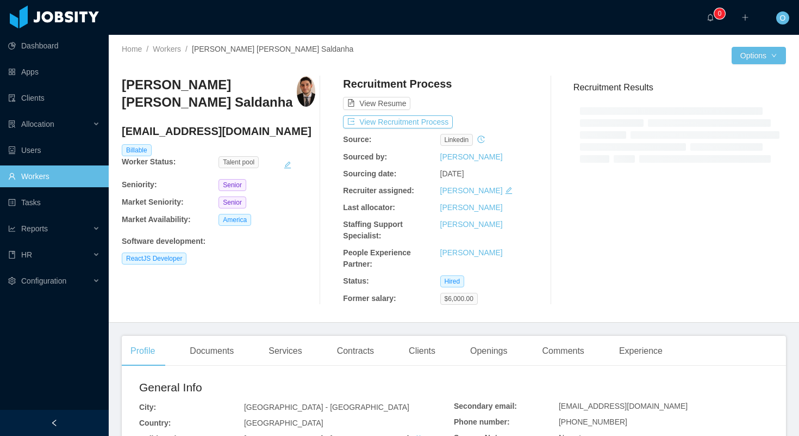
click at [213, 261] on div "ReactJS Developer" at bounding box center [219, 258] width 194 height 12
click at [222, 351] on div "Documents" at bounding box center [211, 351] width 61 height 30
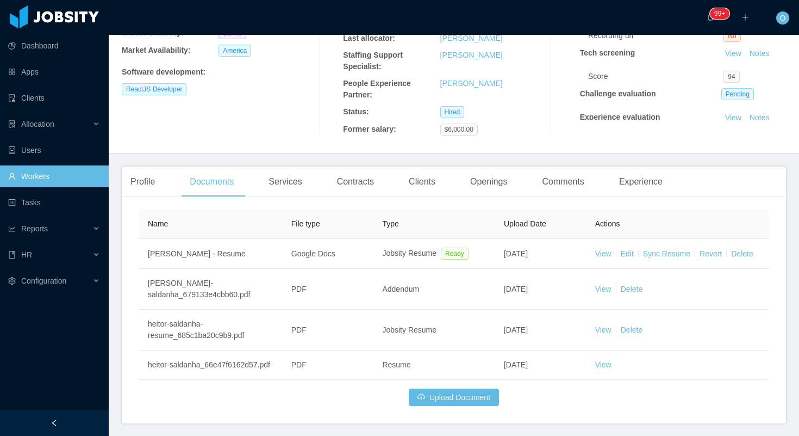
scroll to position [219, 0]
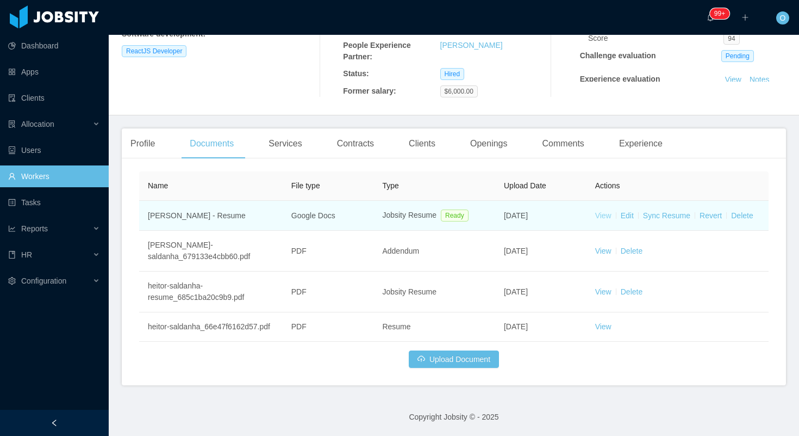
click at [603, 211] on link "View" at bounding box center [604, 215] width 16 height 9
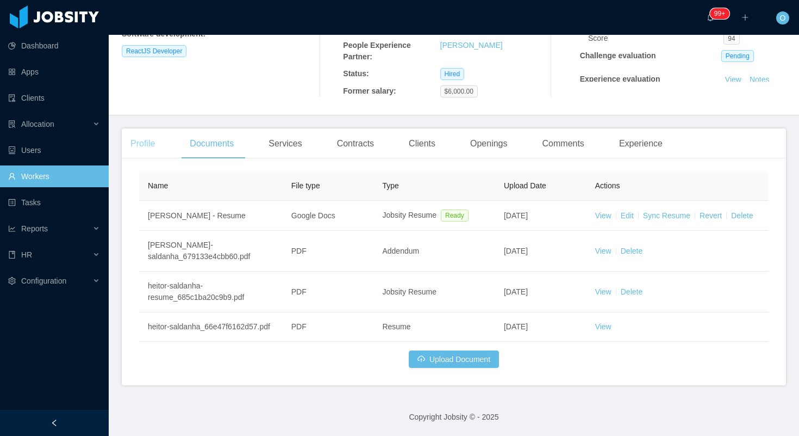
click at [137, 128] on div "Profile" at bounding box center [143, 143] width 42 height 30
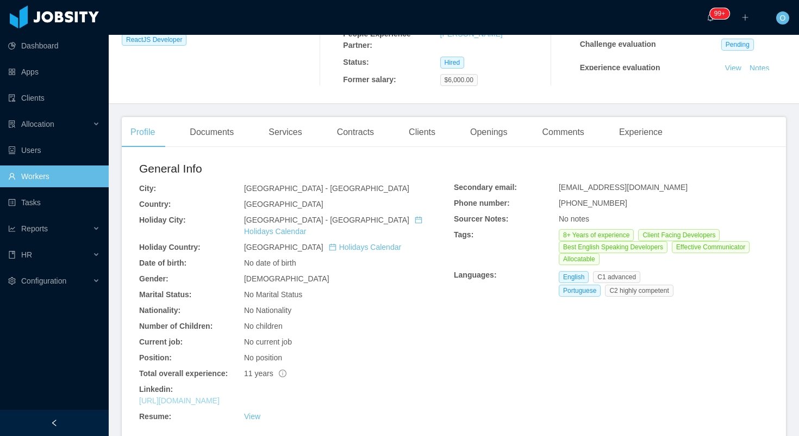
click at [207, 396] on link "https://www.linkedin.com/in/heitorsaldanha" at bounding box center [179, 400] width 80 height 9
click at [483, 126] on div "Openings" at bounding box center [489, 132] width 55 height 30
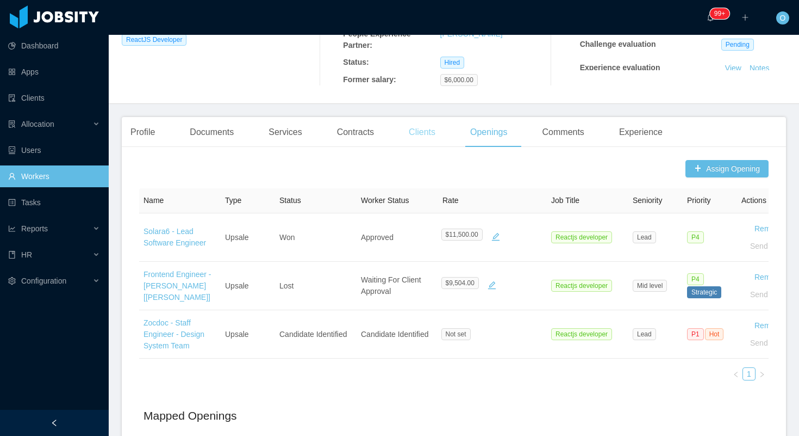
click at [407, 138] on div "Clients" at bounding box center [422, 132] width 44 height 30
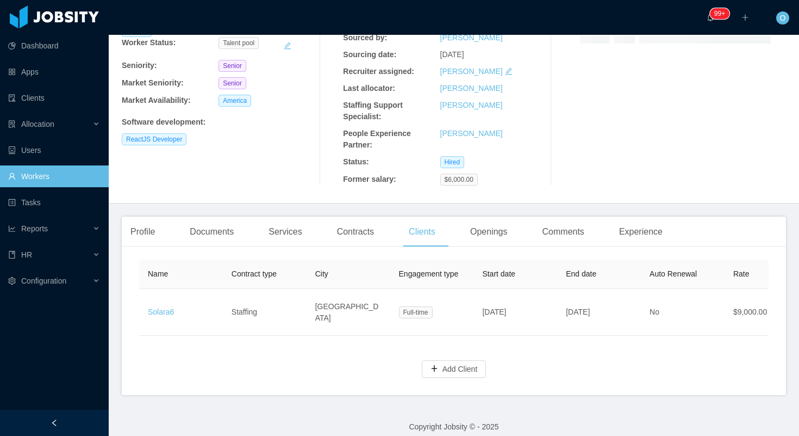
scroll to position [129, 0]
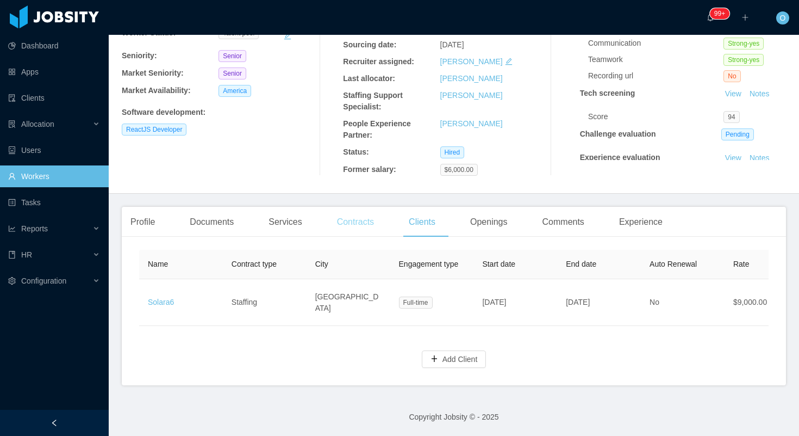
click at [380, 227] on div "Contracts" at bounding box center [355, 222] width 54 height 30
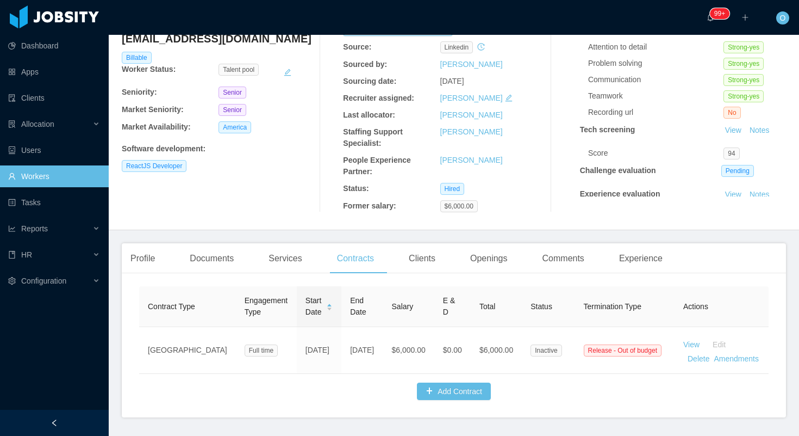
scroll to position [129, 0]
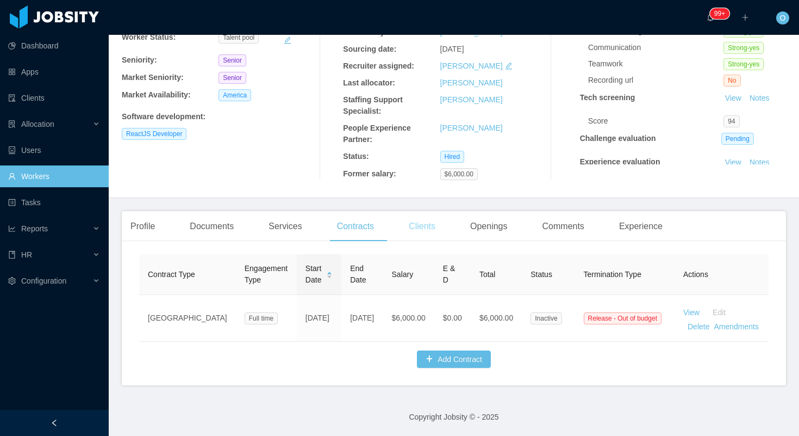
click at [427, 224] on div "Clients" at bounding box center [422, 226] width 44 height 30
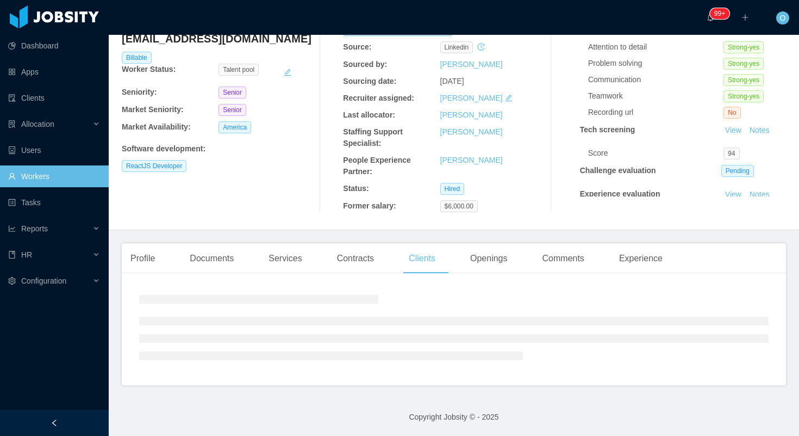
scroll to position [129, 0]
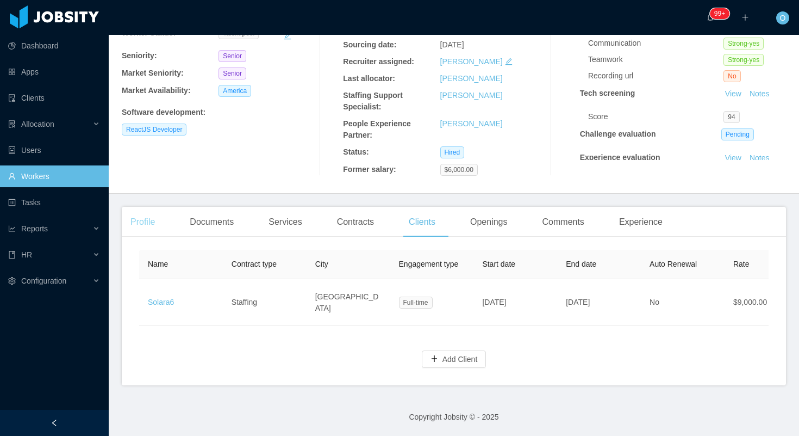
click at [154, 214] on div "Profile" at bounding box center [143, 222] width 42 height 30
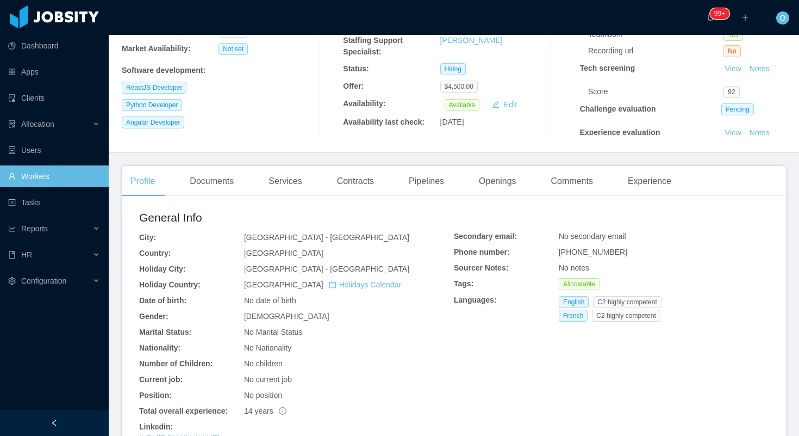
scroll to position [166, 0]
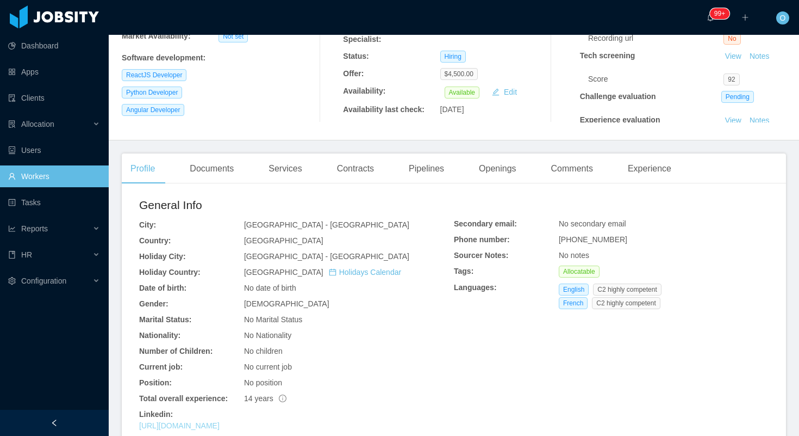
click at [220, 423] on link "[URL][DOMAIN_NAME]" at bounding box center [179, 425] width 80 height 9
click at [207, 183] on div "Documents" at bounding box center [211, 168] width 61 height 30
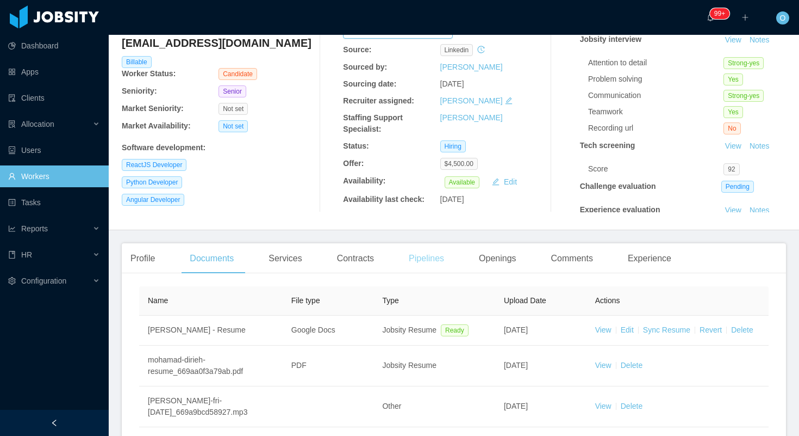
scroll to position [166, 0]
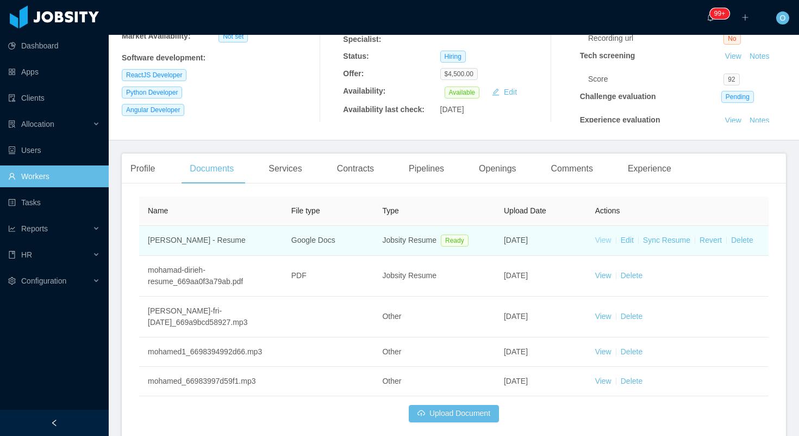
click at [608, 241] on link "View" at bounding box center [604, 239] width 16 height 9
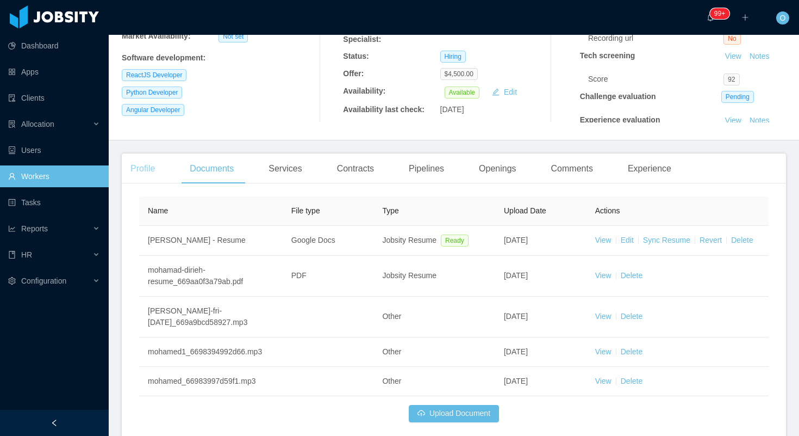
click at [155, 170] on div "Profile" at bounding box center [143, 168] width 42 height 30
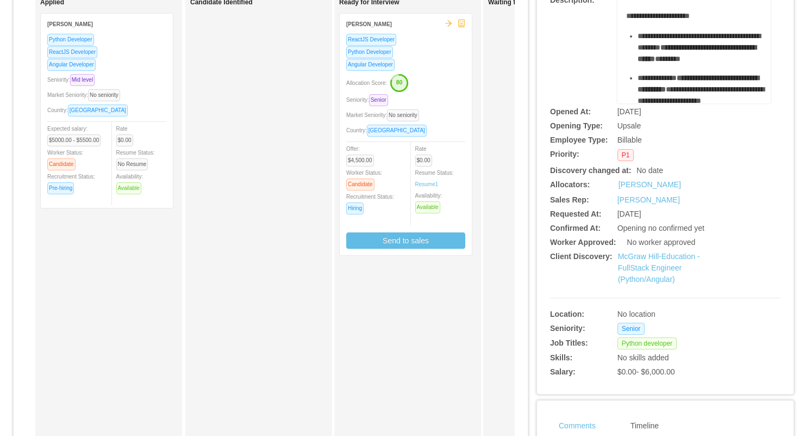
scroll to position [126, 0]
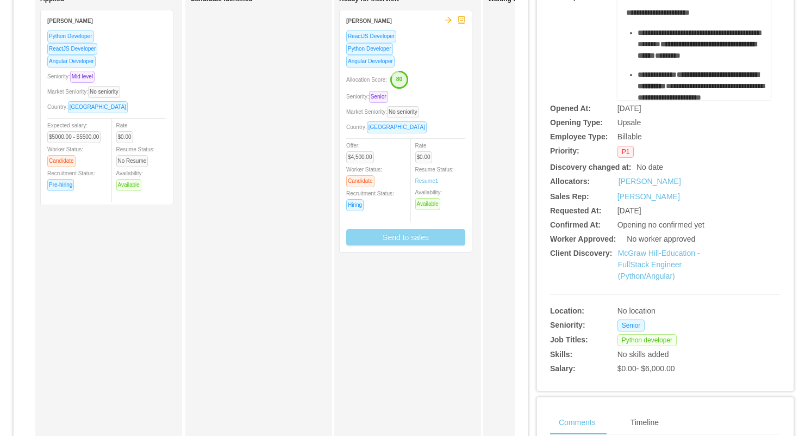
click at [431, 239] on button "Send to sales" at bounding box center [405, 237] width 119 height 16
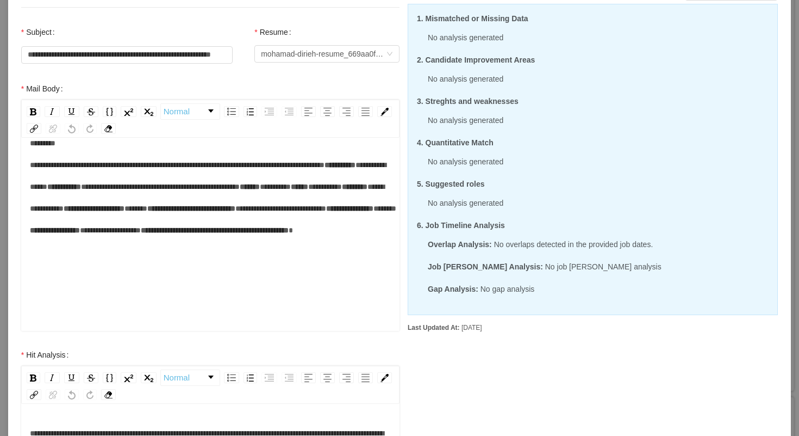
scroll to position [130, 0]
drag, startPoint x: 261, startPoint y: 234, endPoint x: 148, endPoint y: 238, distance: 112.7
click at [148, 238] on div "**********" at bounding box center [211, 197] width 362 height 131
click at [100, 234] on span "*****" at bounding box center [88, 230] width 23 height 8
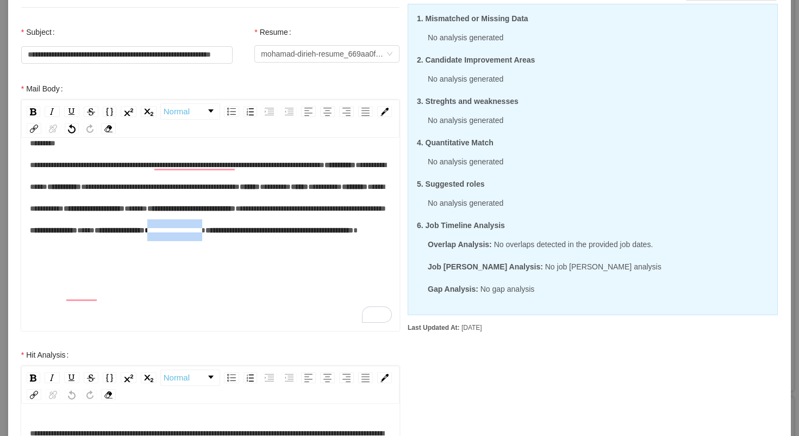
drag, startPoint x: 175, startPoint y: 281, endPoint x: 103, endPoint y: 278, distance: 71.3
click at [103, 263] on div "**********" at bounding box center [211, 197] width 362 height 131
click at [306, 263] on div "**********" at bounding box center [211, 197] width 362 height 131
click at [470, 400] on div "**********" at bounding box center [400, 296] width 758 height 627
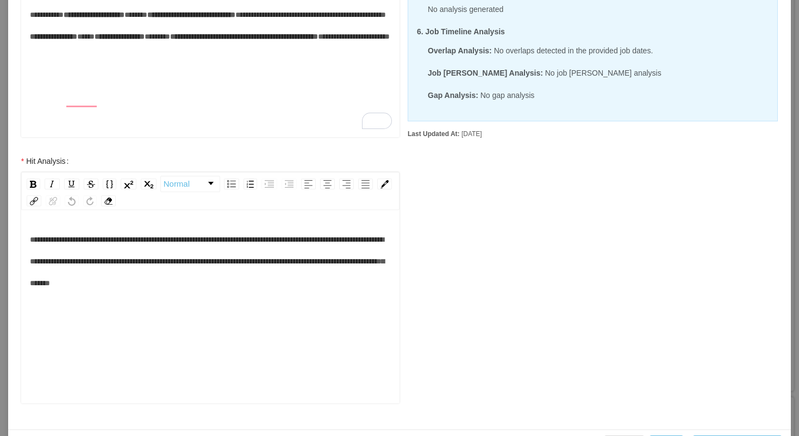
scroll to position [307, 0]
click at [125, 18] on span "*****" at bounding box center [136, 15] width 23 height 8
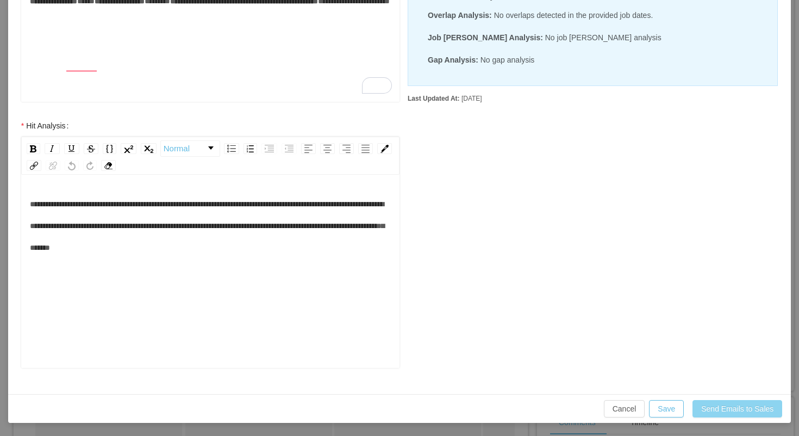
click at [720, 406] on button "Send Emails to Sales" at bounding box center [738, 408] width 90 height 17
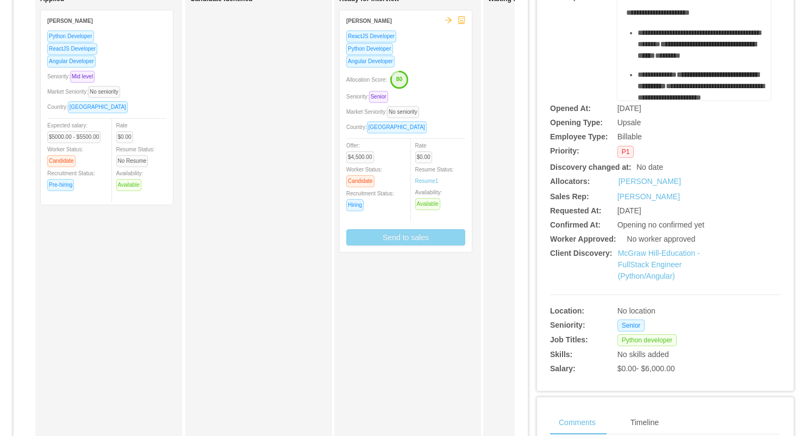
scroll to position [289, 0]
